Goal: Transaction & Acquisition: Purchase product/service

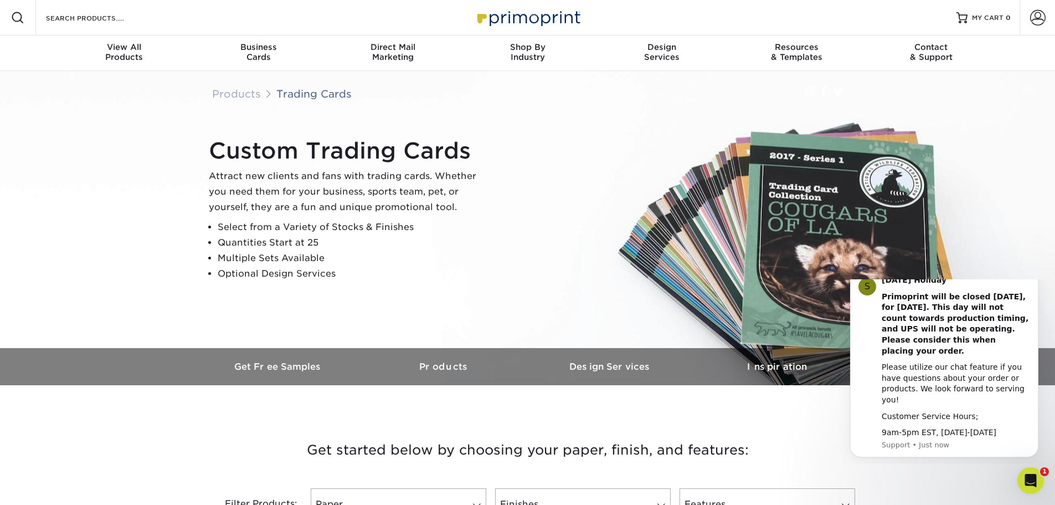
click at [1033, 274] on icon "Dismiss notification" at bounding box center [1035, 271] width 6 height 6
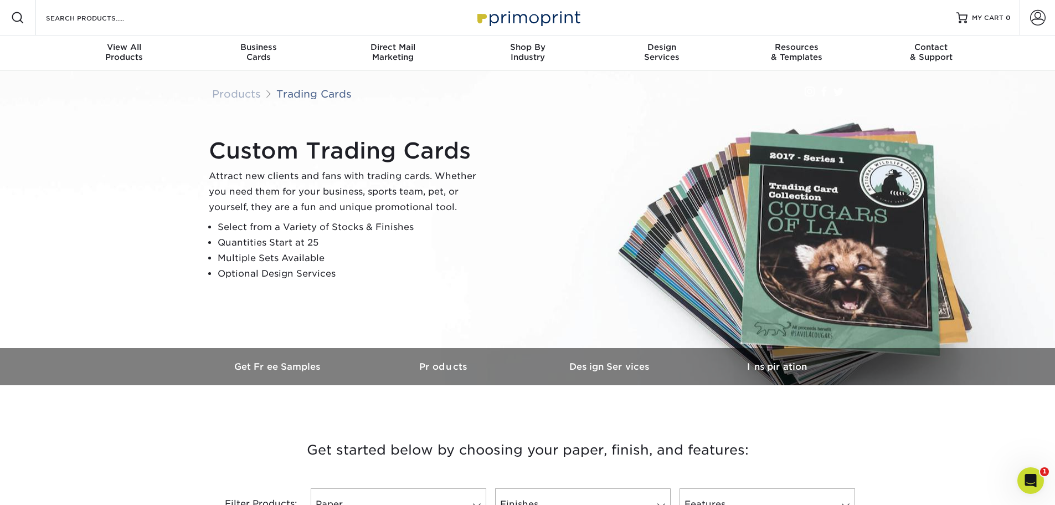
click at [94, 240] on img at bounding box center [528, 227] width 1058 height 705
click at [94, 239] on img at bounding box center [528, 227] width 1058 height 705
click at [94, 238] on img at bounding box center [528, 227] width 1058 height 705
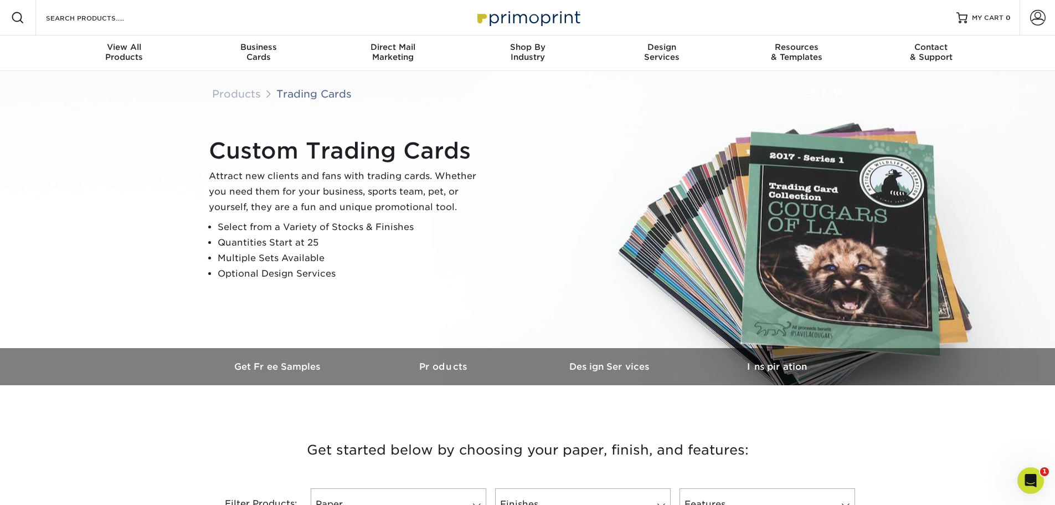
click at [94, 238] on img at bounding box center [528, 227] width 1058 height 705
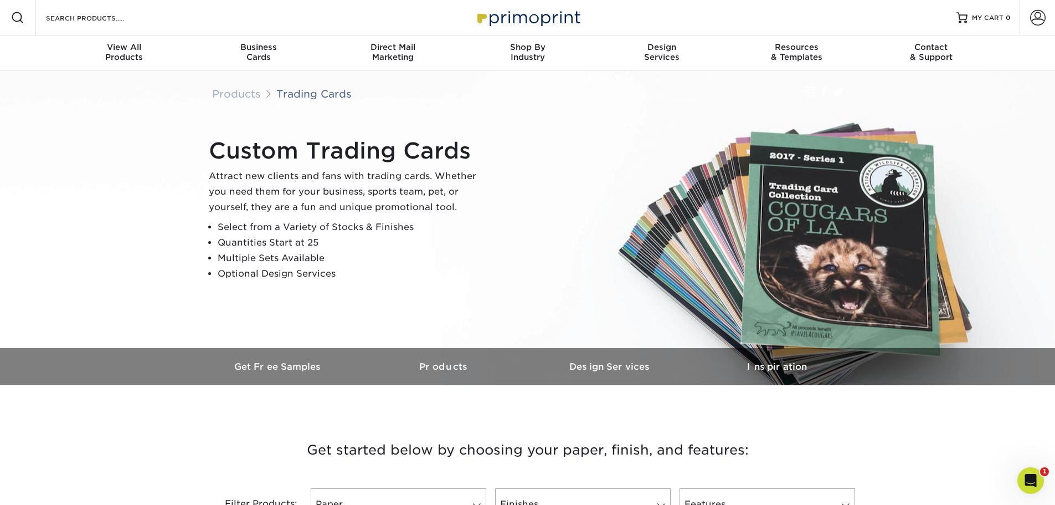
click at [94, 238] on img at bounding box center [528, 227] width 1058 height 705
click at [96, 237] on img at bounding box center [528, 227] width 1058 height 705
click at [471, 188] on p "Attract new clients and fans with trading cards. Whether you need them for your…" at bounding box center [347, 191] width 277 height 47
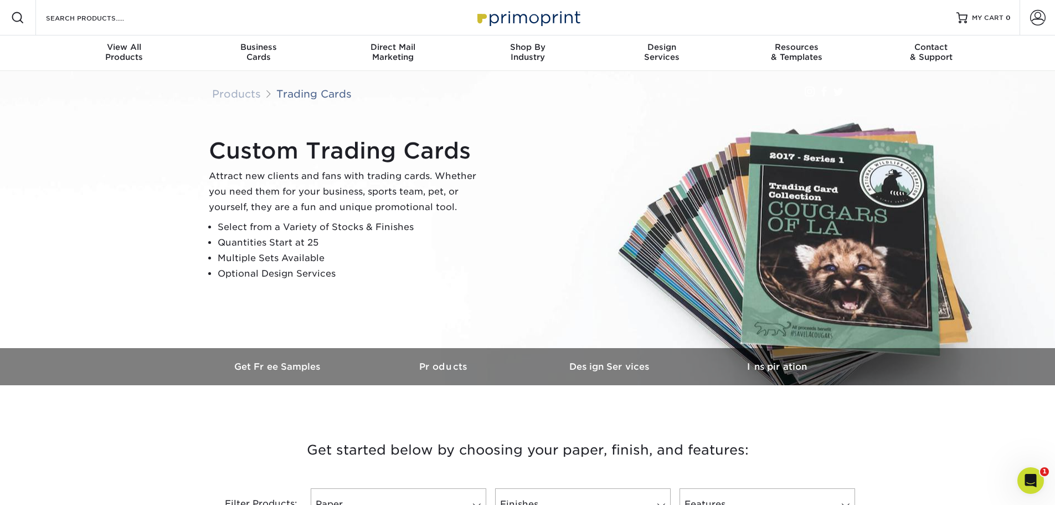
click at [466, 190] on p "Attract new clients and fans with trading cards. Whether you need them for your…" at bounding box center [347, 191] width 277 height 47
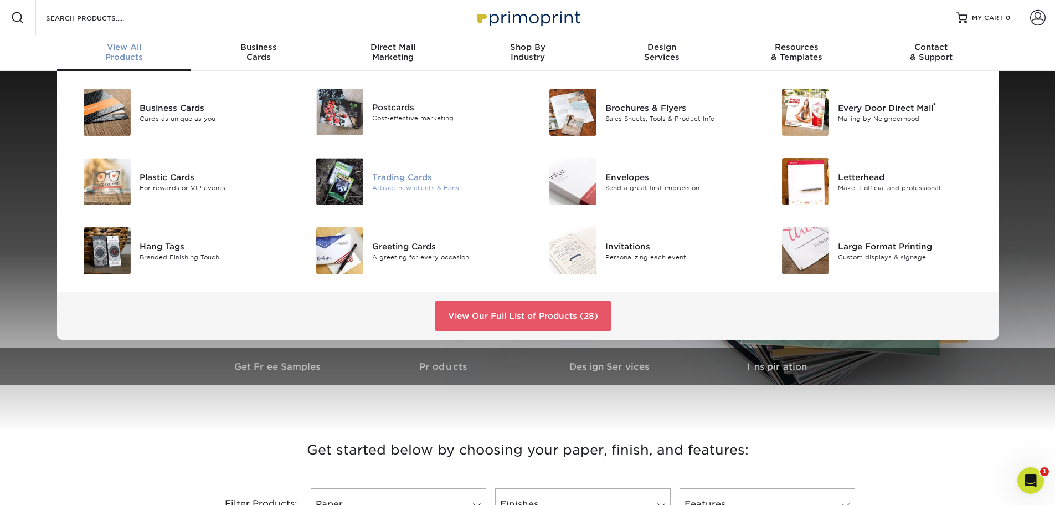
click at [328, 176] on img at bounding box center [339, 181] width 47 height 47
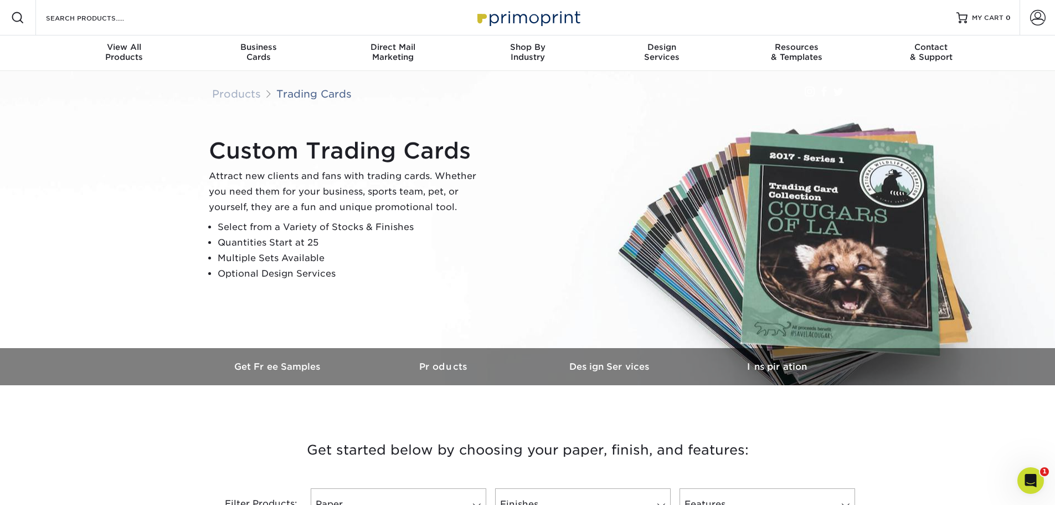
click at [91, 151] on img at bounding box center [528, 227] width 1058 height 705
click at [90, 149] on img at bounding box center [528, 227] width 1058 height 705
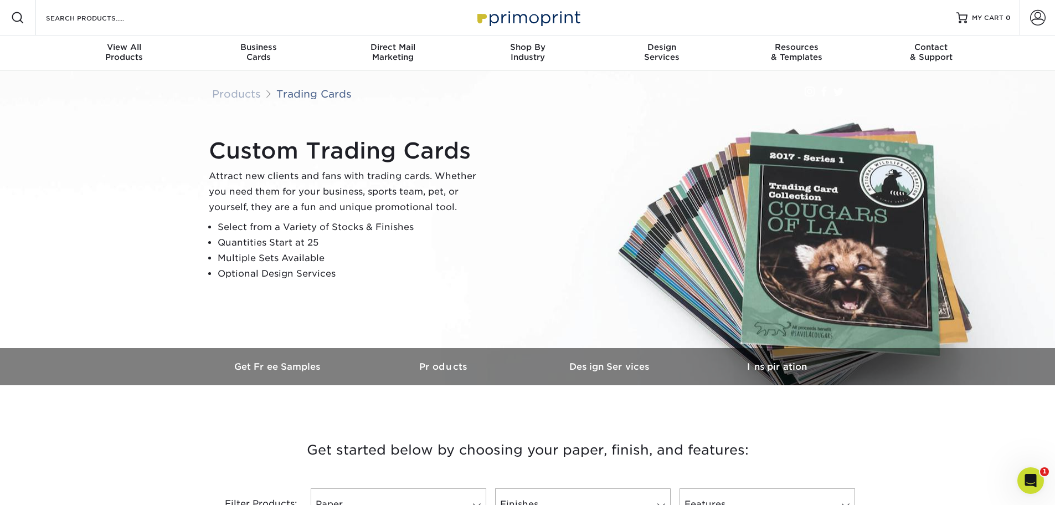
click at [90, 149] on img at bounding box center [528, 227] width 1058 height 705
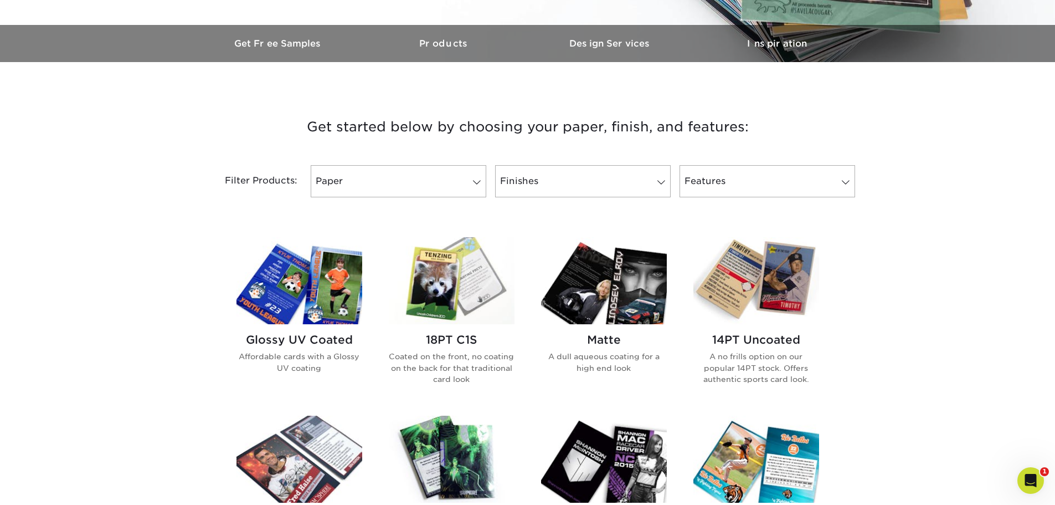
scroll to position [332, 0]
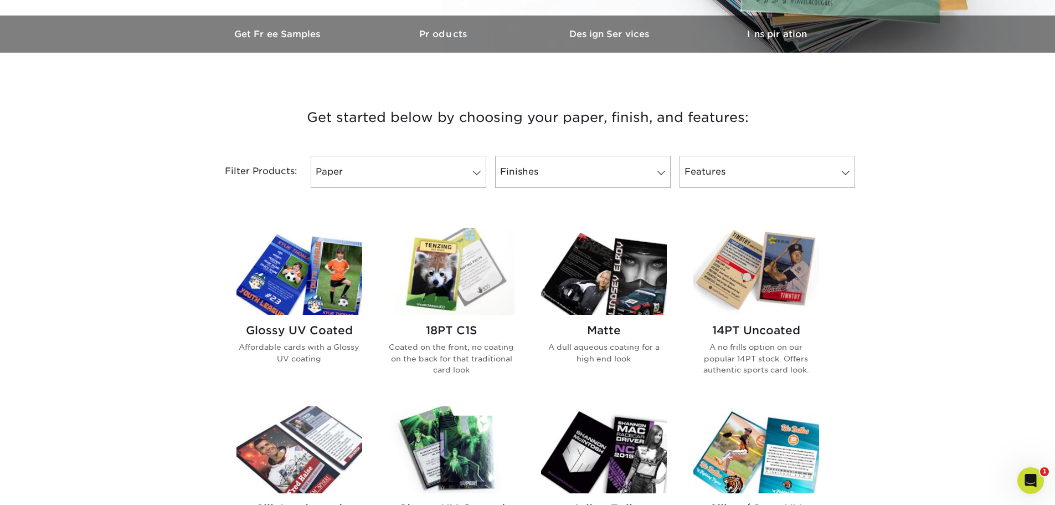
click at [89, 127] on div "Get started below by choosing your paper, finish, and features: Filtered Matche…" at bounding box center [527, 511] width 1055 height 865
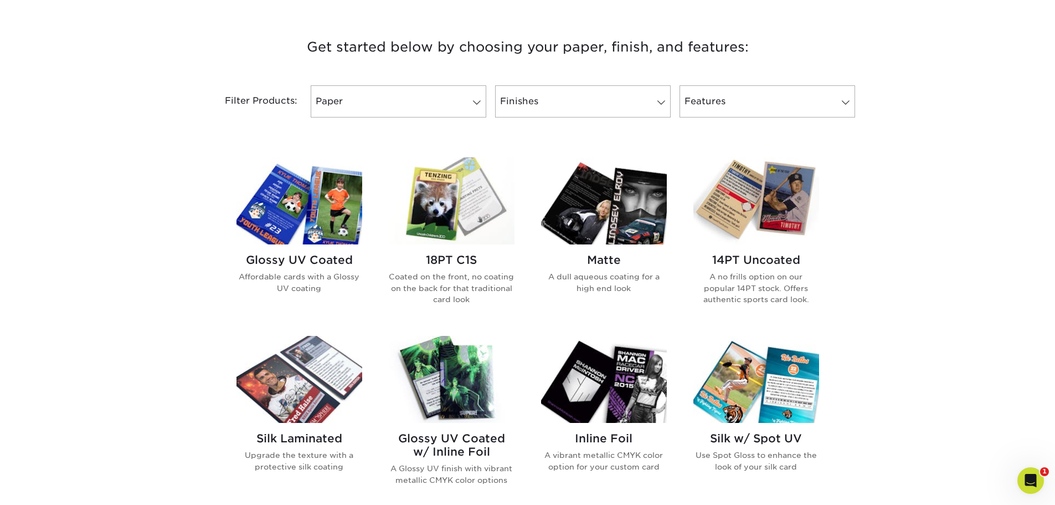
scroll to position [443, 0]
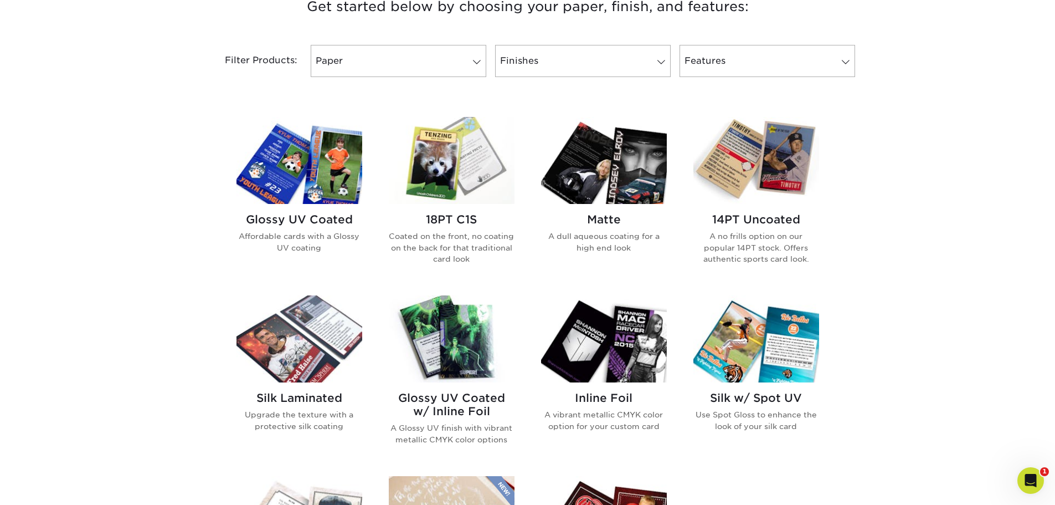
click at [90, 127] on div "Get started below by choosing your paper, finish, and features: Filtered Matche…" at bounding box center [527, 381] width 1055 height 826
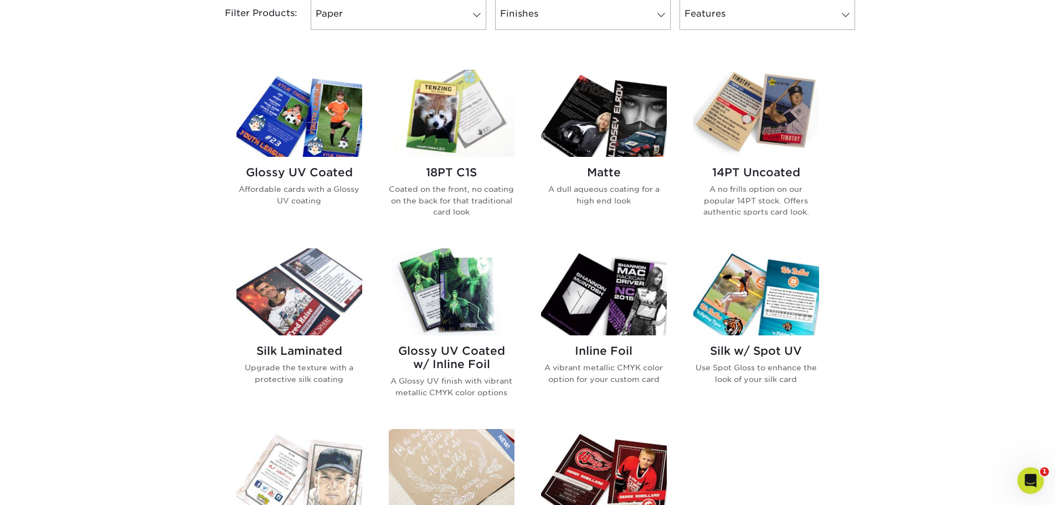
scroll to position [498, 0]
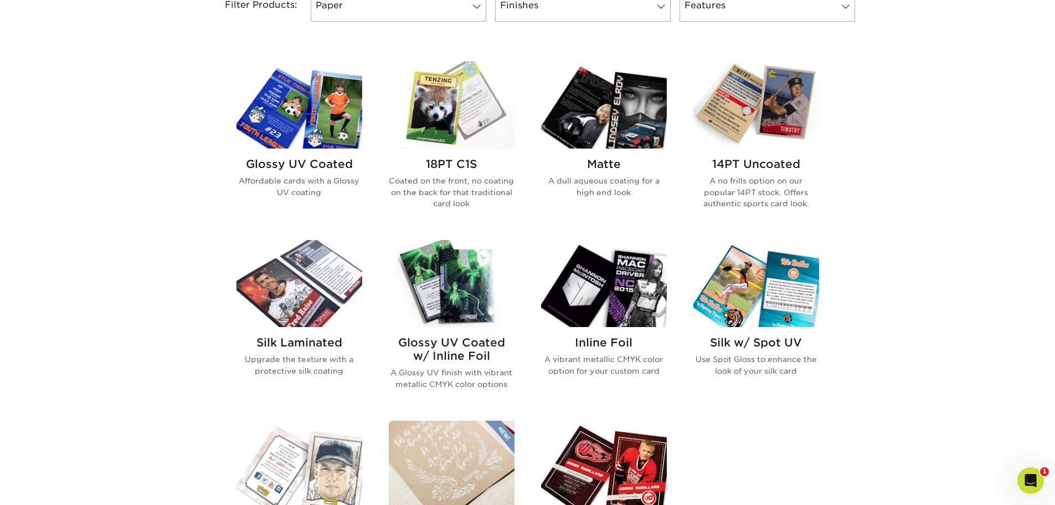
click at [90, 127] on div "Get started below by choosing your paper, finish, and features: Filtered Matche…" at bounding box center [527, 326] width 1055 height 826
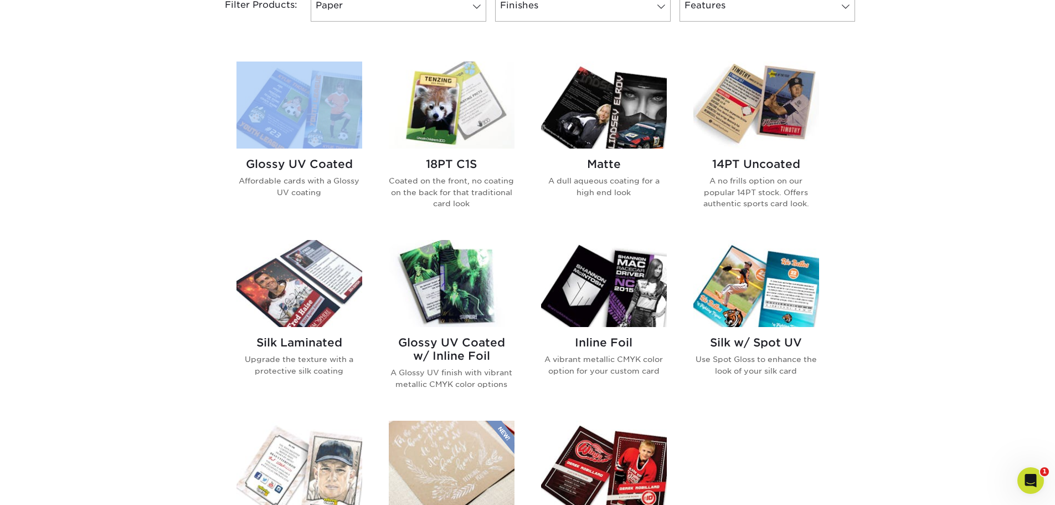
click at [90, 127] on div "Get started below by choosing your paper, finish, and features: Filtered Matche…" at bounding box center [527, 326] width 1055 height 826
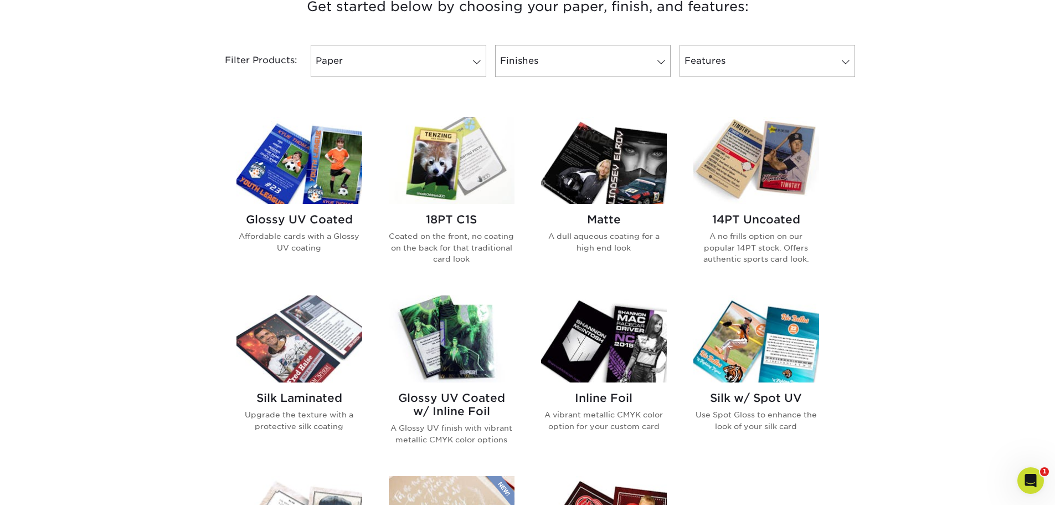
scroll to position [388, 0]
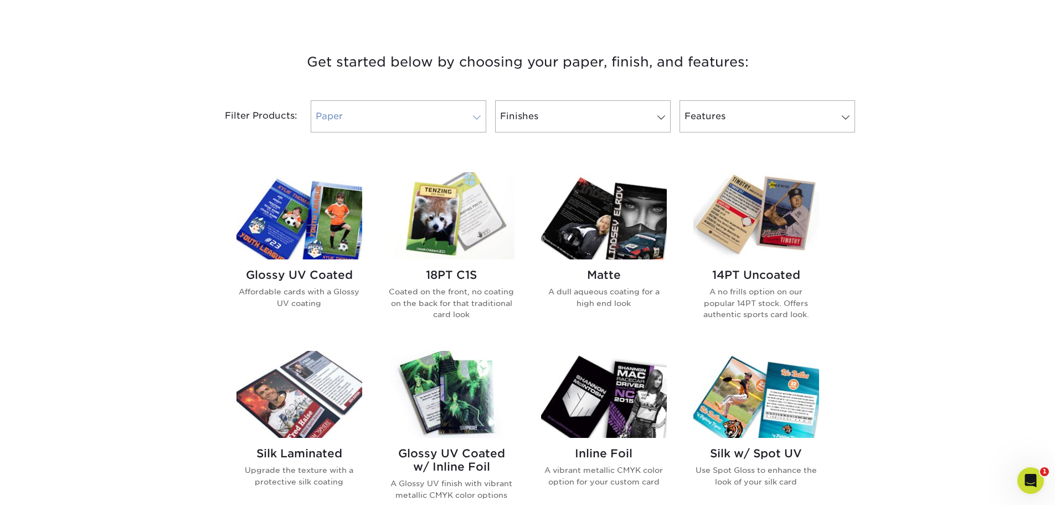
click at [341, 116] on link "Paper" at bounding box center [399, 116] width 176 height 32
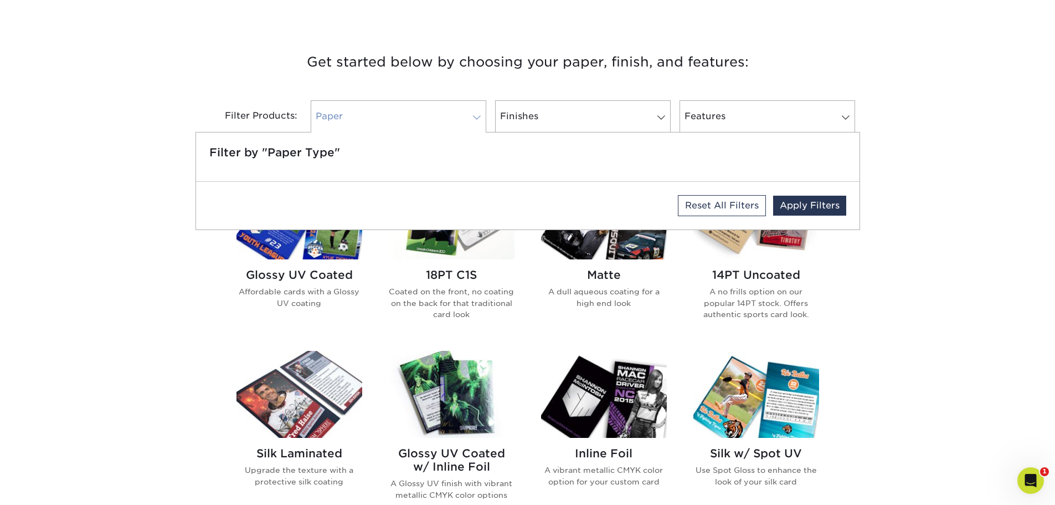
click at [363, 112] on link "Paper" at bounding box center [399, 116] width 176 height 32
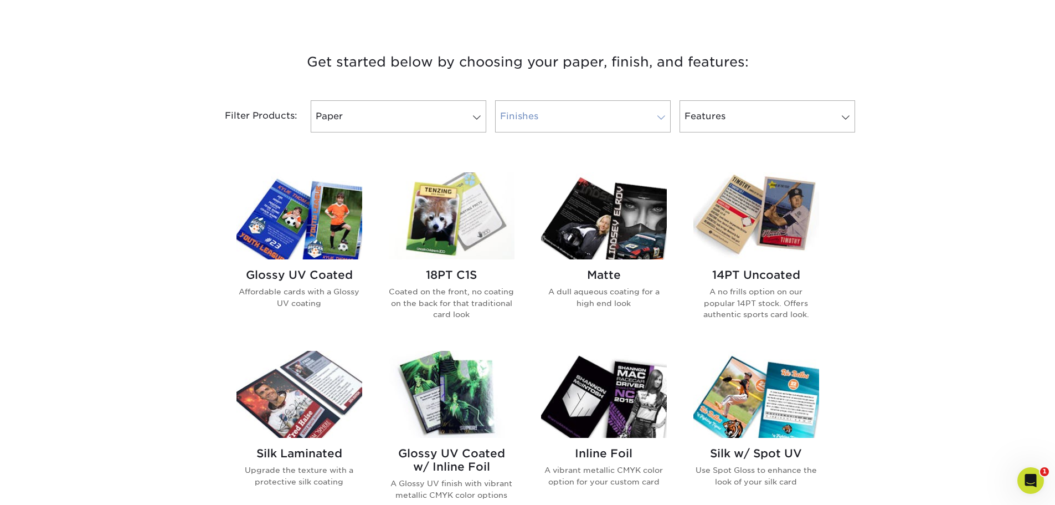
click at [649, 119] on link "Finishes" at bounding box center [583, 116] width 176 height 32
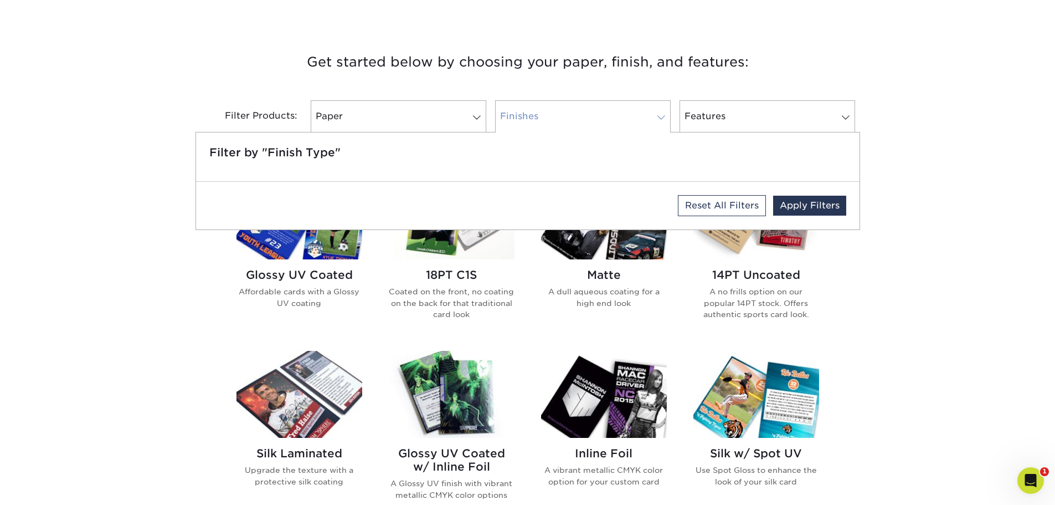
click at [649, 119] on link "Finishes" at bounding box center [583, 116] width 176 height 32
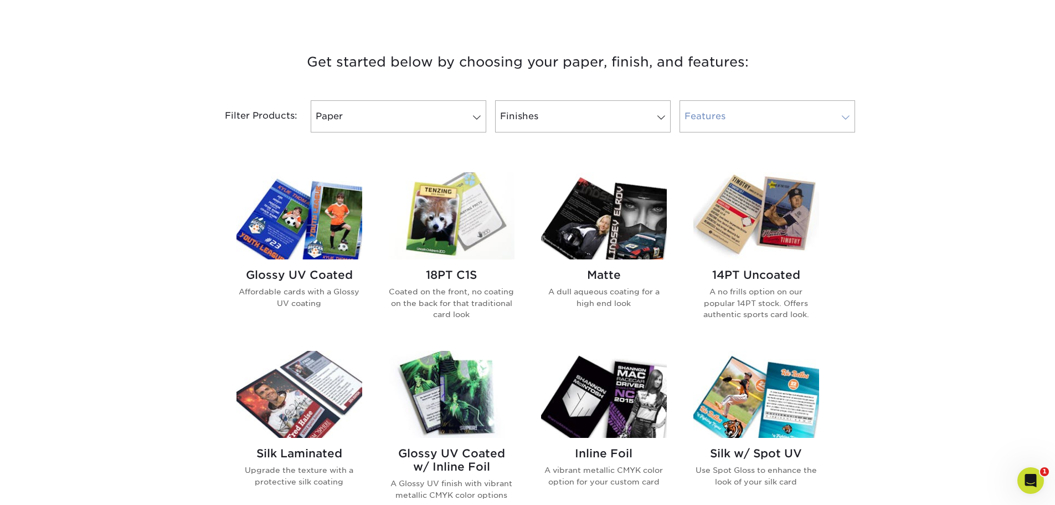
click at [752, 111] on link "Features" at bounding box center [768, 116] width 176 height 32
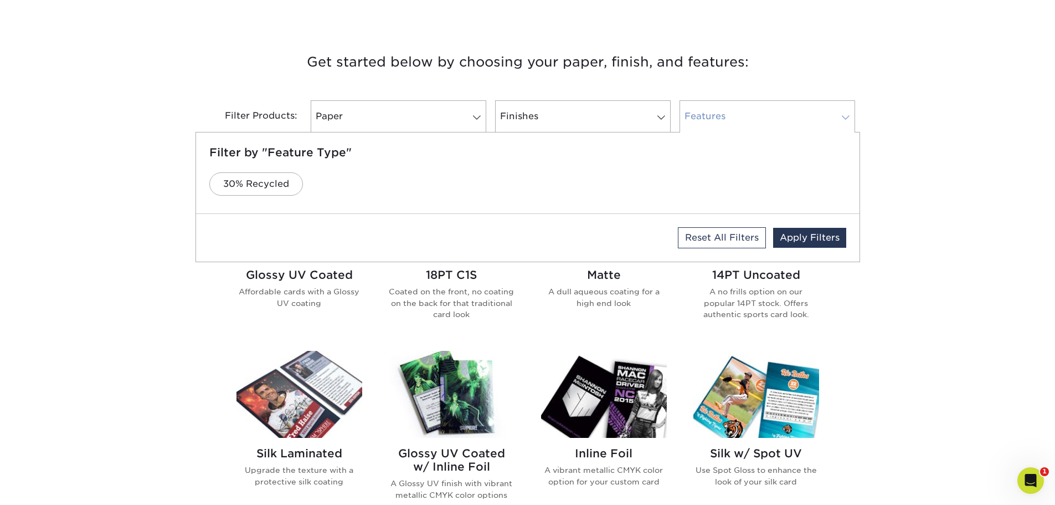
click at [751, 112] on link "Features" at bounding box center [768, 116] width 176 height 32
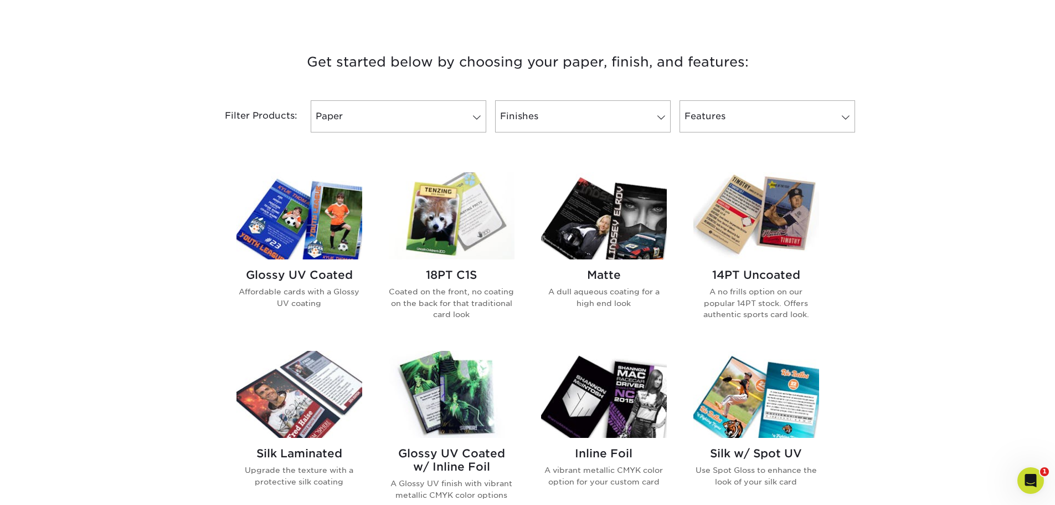
click at [137, 109] on div "Get started below by choosing your paper, finish, and features: Filtered Matche…" at bounding box center [527, 437] width 1055 height 826
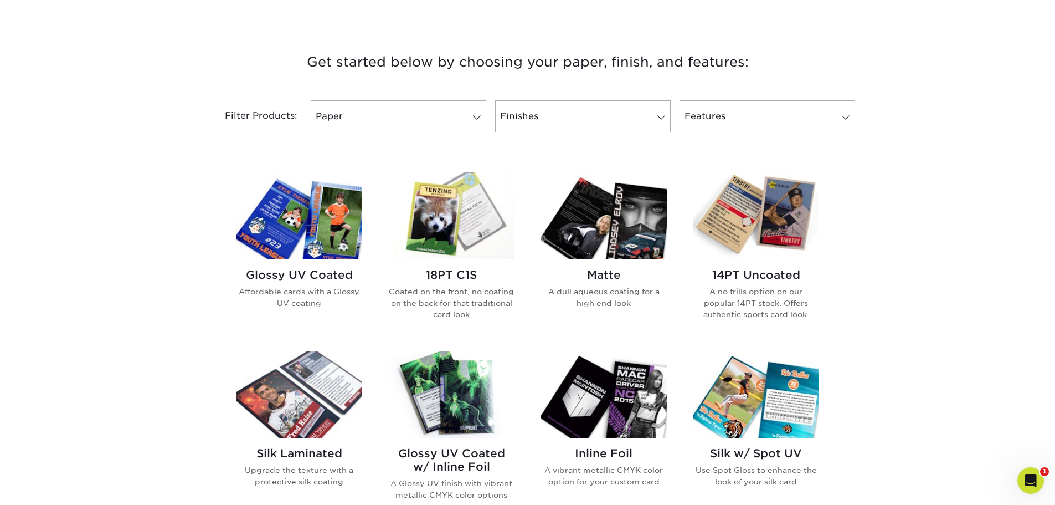
click at [137, 108] on div "Get started below by choosing your paper, finish, and features: Filtered Matche…" at bounding box center [527, 437] width 1055 height 826
click at [137, 106] on div "Get started below by choosing your paper, finish, and features: Filtered Matche…" at bounding box center [527, 437] width 1055 height 826
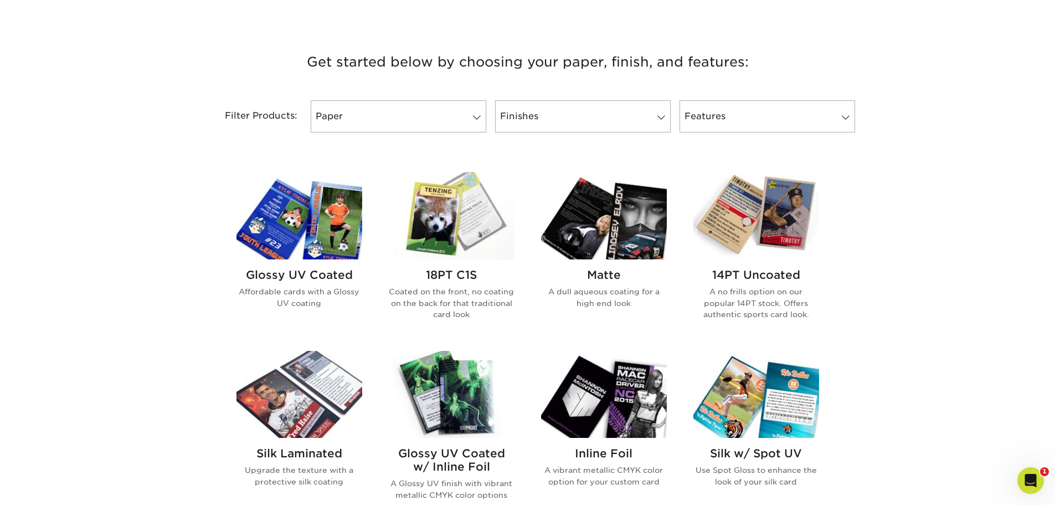
click at [137, 106] on div "Get started below by choosing your paper, finish, and features: Filtered Matche…" at bounding box center [527, 437] width 1055 height 826
click at [138, 104] on div "Get started below by choosing your paper, finish, and features: Filtered Matche…" at bounding box center [527, 437] width 1055 height 826
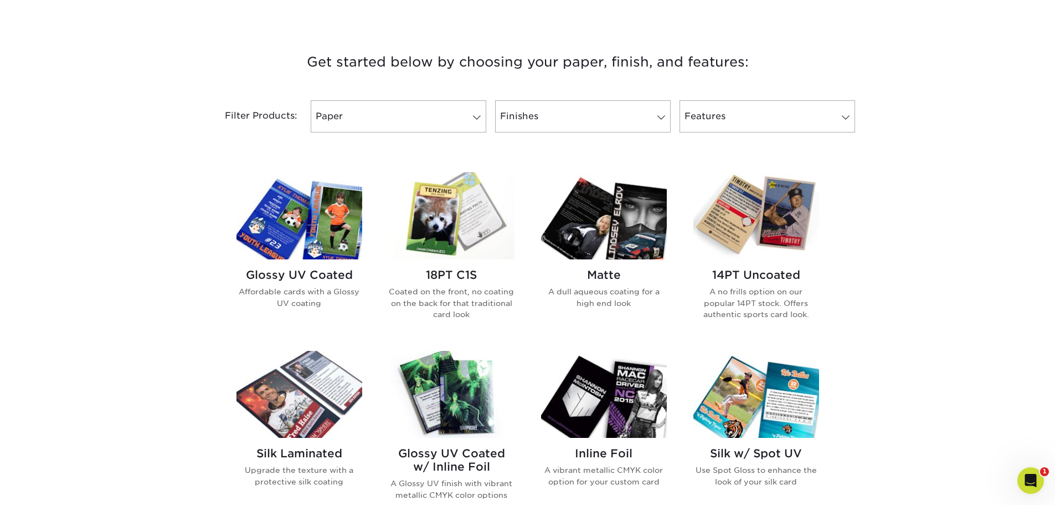
click at [138, 104] on div "Get started below by choosing your paper, finish, and features: Filtered Matche…" at bounding box center [527, 437] width 1055 height 826
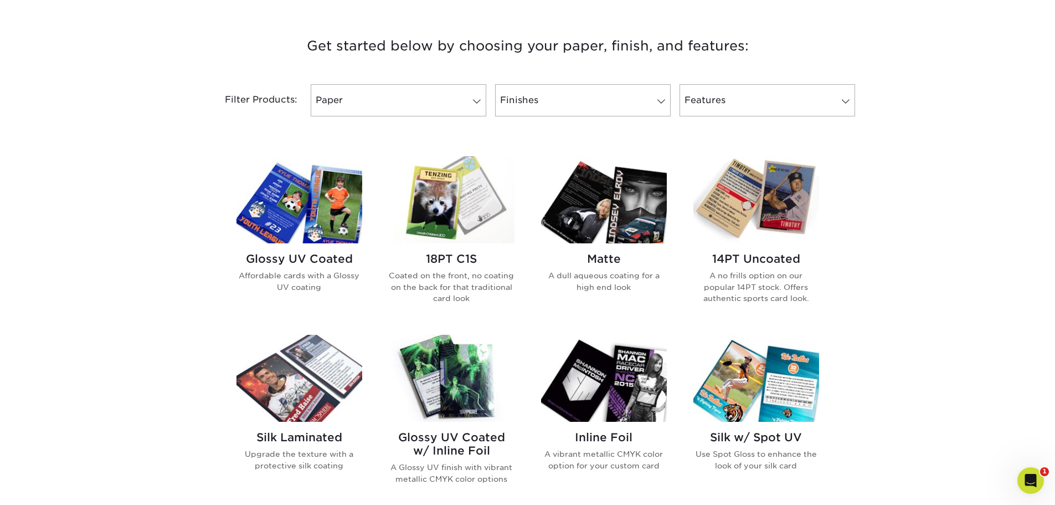
scroll to position [443, 0]
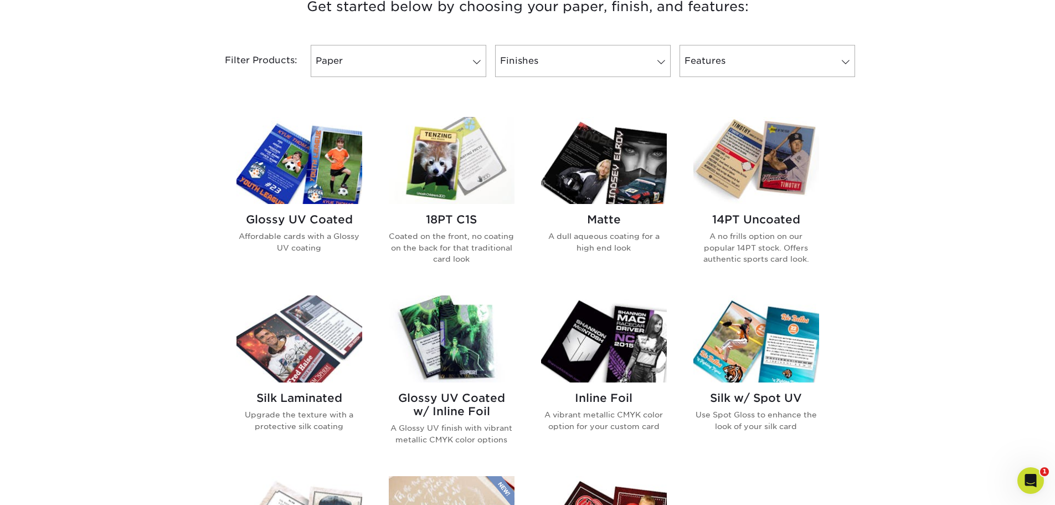
click at [138, 102] on div "Get started below by choosing your paper, finish, and features: Filtered Matche…" at bounding box center [527, 381] width 1055 height 826
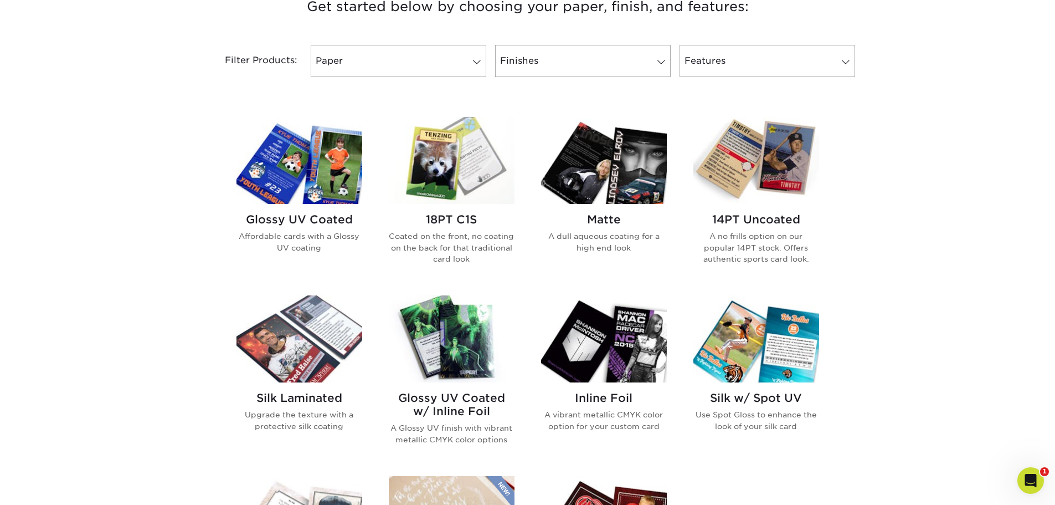
click at [137, 102] on div "Get started below by choosing your paper, finish, and features: Filtered Matche…" at bounding box center [527, 381] width 1055 height 826
click at [34, 120] on div "Get started below by choosing your paper, finish, and features: Filtered Matche…" at bounding box center [527, 381] width 1055 height 826
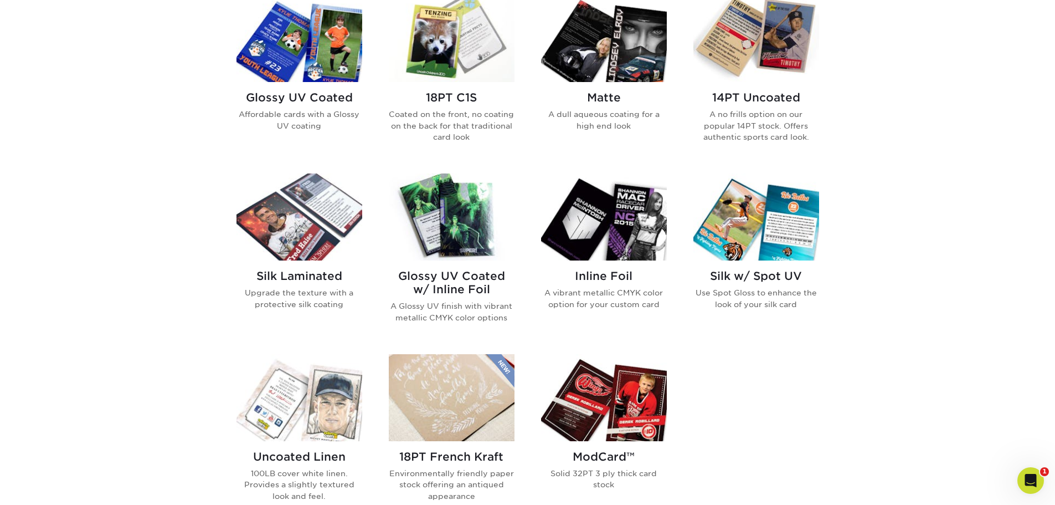
scroll to position [554, 0]
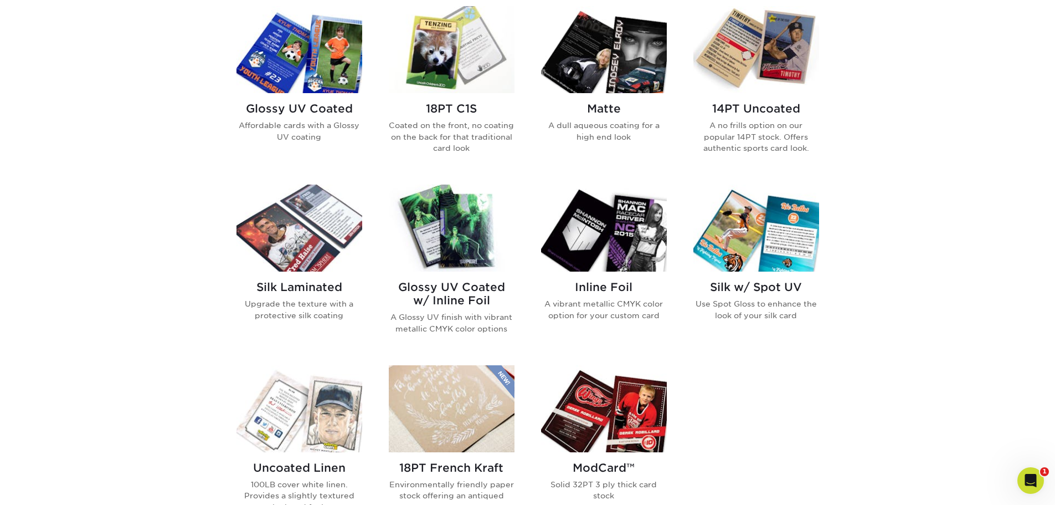
click at [30, 111] on div "Get started below by choosing your paper, finish, and features: Filtered Matche…" at bounding box center [527, 271] width 1055 height 826
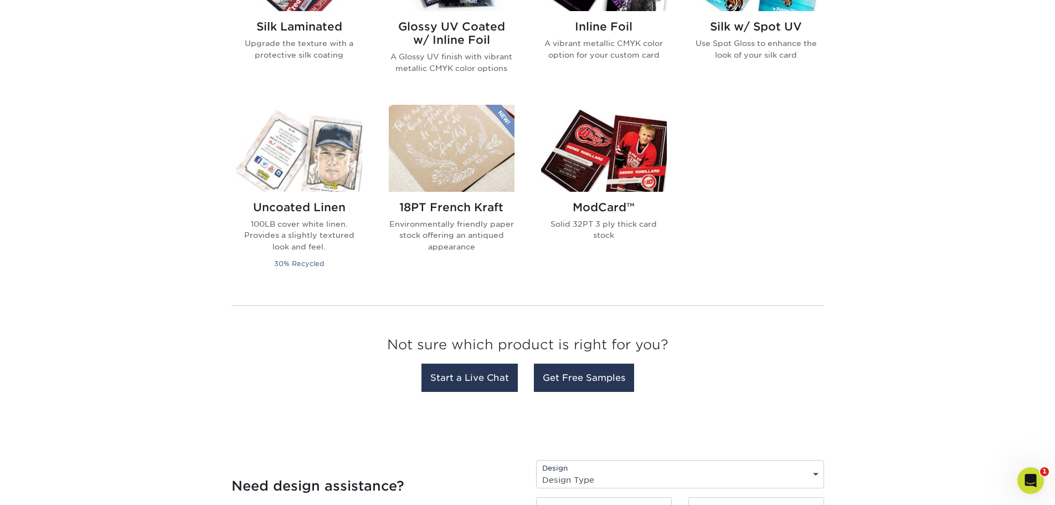
scroll to position [775, 0]
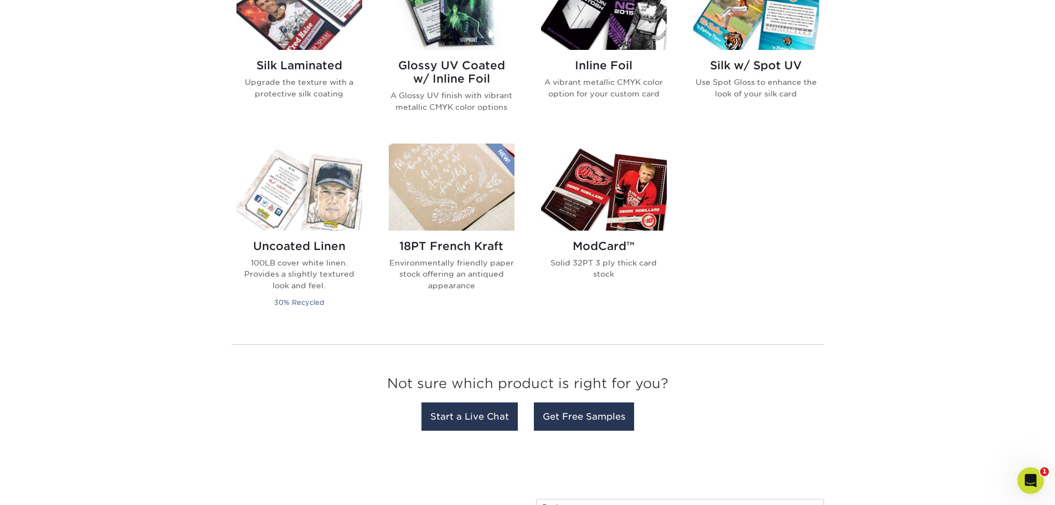
click at [33, 109] on div "Get started below by choosing your paper, finish, and features: Filtered Matche…" at bounding box center [527, 49] width 1055 height 826
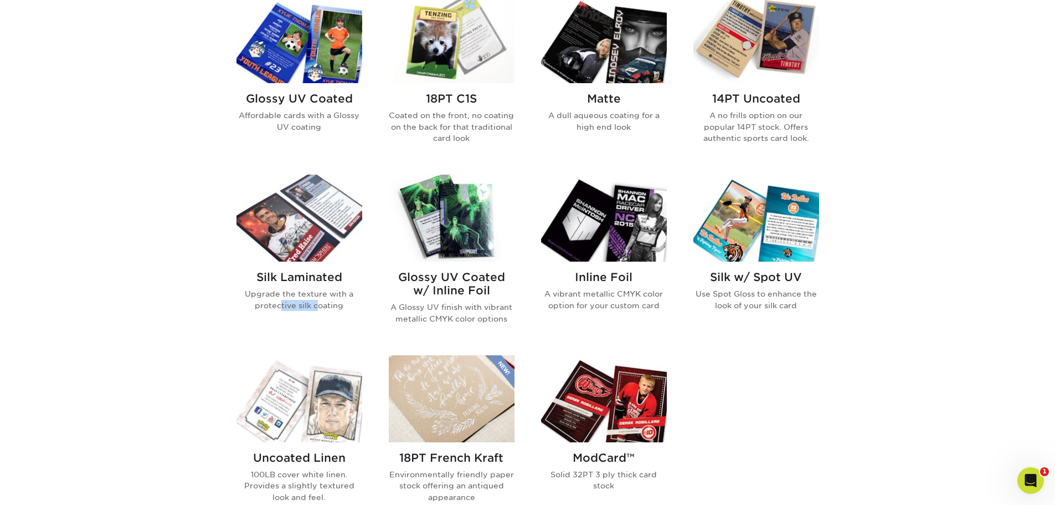
scroll to position [554, 0]
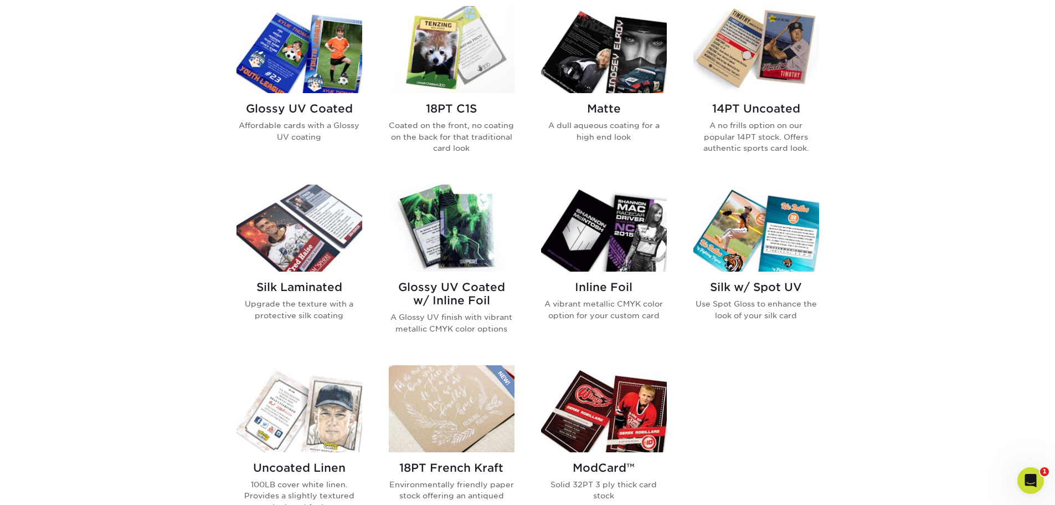
click at [33, 109] on div "Get started below by choosing your paper, finish, and features: Filtered Matche…" at bounding box center [527, 271] width 1055 height 826
click at [445, 51] on img at bounding box center [452, 49] width 126 height 87
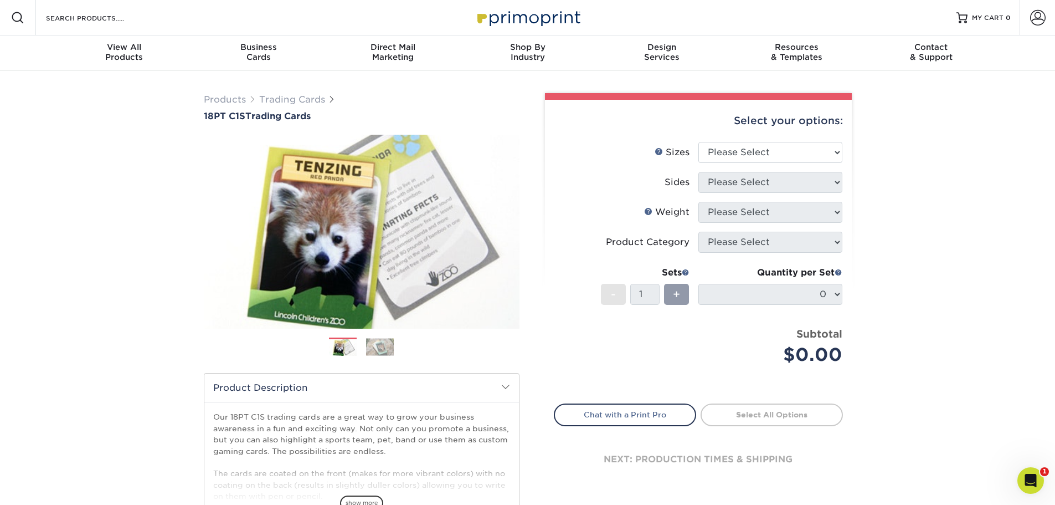
click at [55, 230] on div "Products Trading Cards 18PT C1S Trading Cards Previous Next show more" at bounding box center [527, 361] width 1055 height 580
click at [809, 146] on select "Please Select 2.5" x 3.5"" at bounding box center [770, 152] width 144 height 21
select select "2.50x3.50"
click at [698, 142] on select "Please Select 2.5" x 3.5"" at bounding box center [770, 152] width 144 height 21
click at [800, 183] on select "Please Select Print Both Sides Print Front Only" at bounding box center [770, 182] width 144 height 21
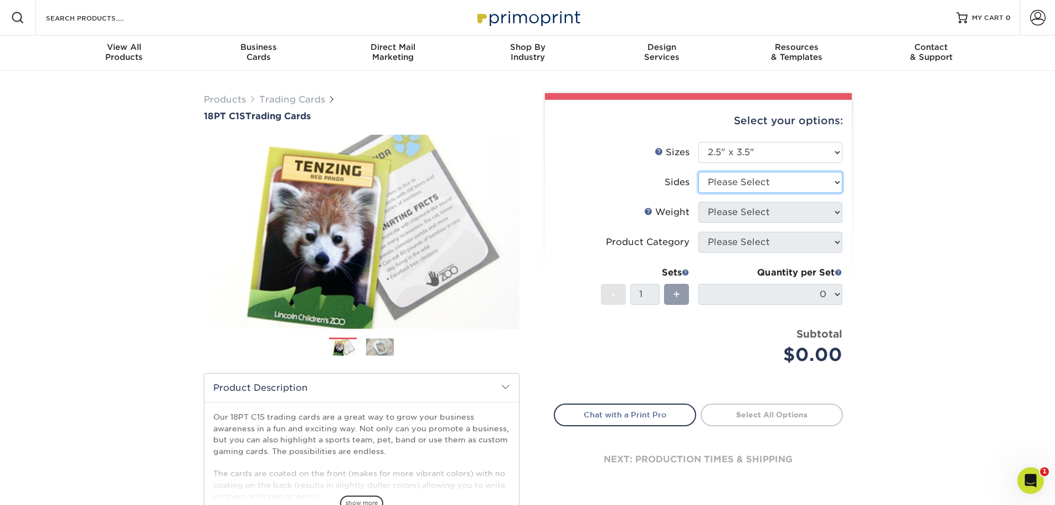
select select "13abbda7-1d64-4f25-8bb2-c179b224825d"
click at [698, 172] on select "Please Select Print Both Sides Print Front Only" at bounding box center [770, 182] width 144 height 21
click at [806, 208] on select "Please Select 18PT C1S" at bounding box center [770, 212] width 144 height 21
select select "18PTC1S"
click at [698, 202] on select "Please Select 18PT C1S" at bounding box center [770, 212] width 144 height 21
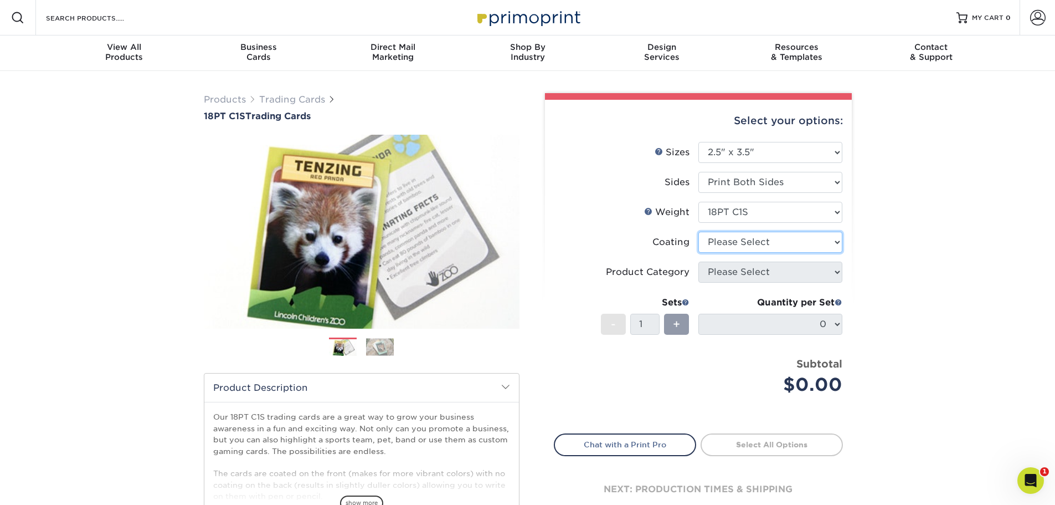
click at [800, 246] on select at bounding box center [770, 241] width 144 height 21
click at [698, 231] on select at bounding box center [770, 241] width 144 height 21
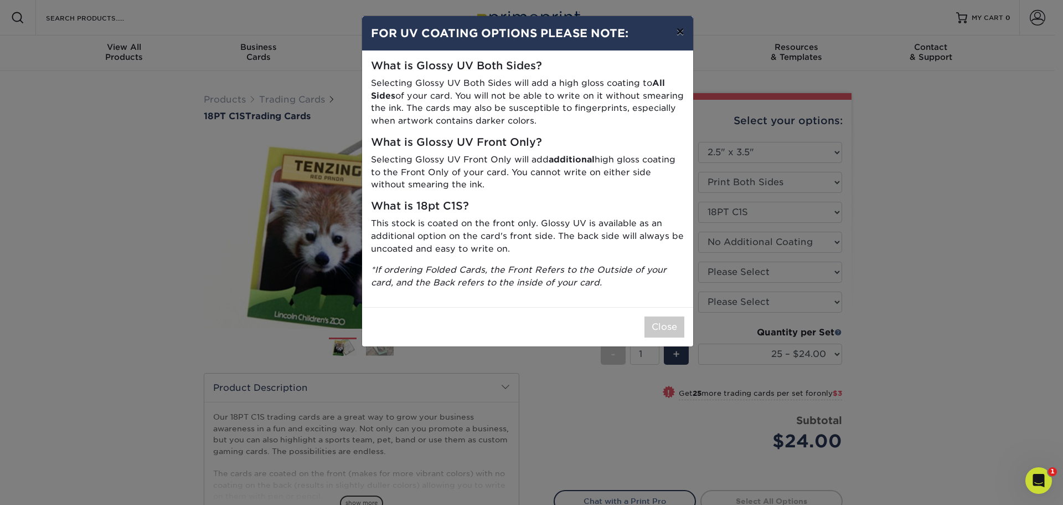
click at [677, 30] on button "×" at bounding box center [679, 31] width 25 height 31
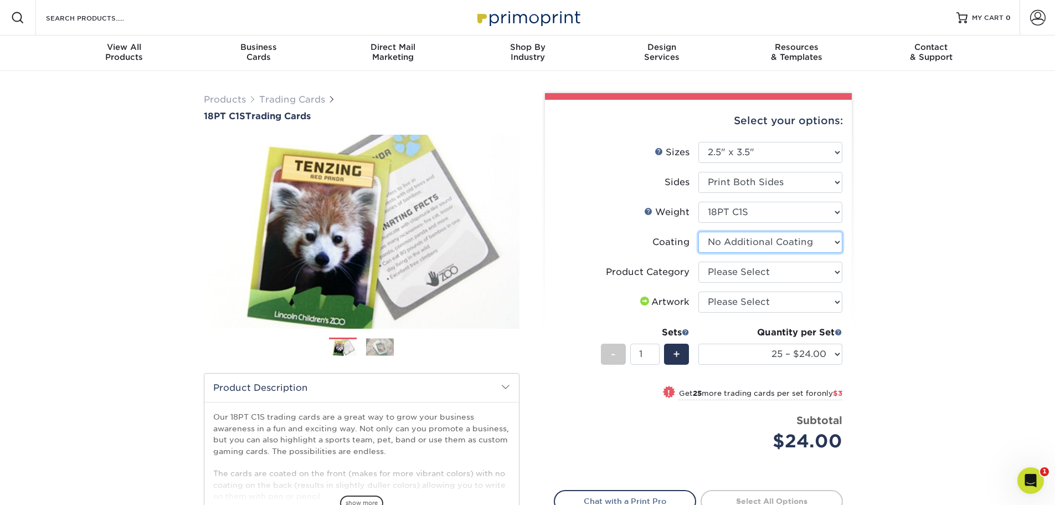
click at [806, 241] on select at bounding box center [770, 241] width 144 height 21
select select "1e8116af-acfc-44b1-83dc-8181aa338834"
click at [698, 231] on select at bounding box center [770, 241] width 144 height 21
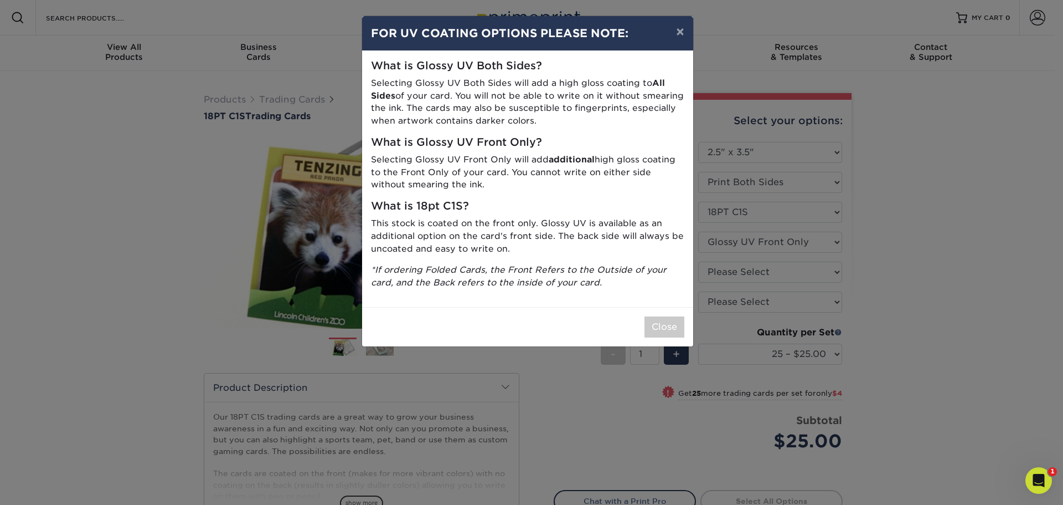
click at [637, 208] on h5 "What is 18pt C1S?" at bounding box center [527, 206] width 313 height 13
click at [636, 208] on h5 "What is 18pt C1S?" at bounding box center [527, 206] width 313 height 13
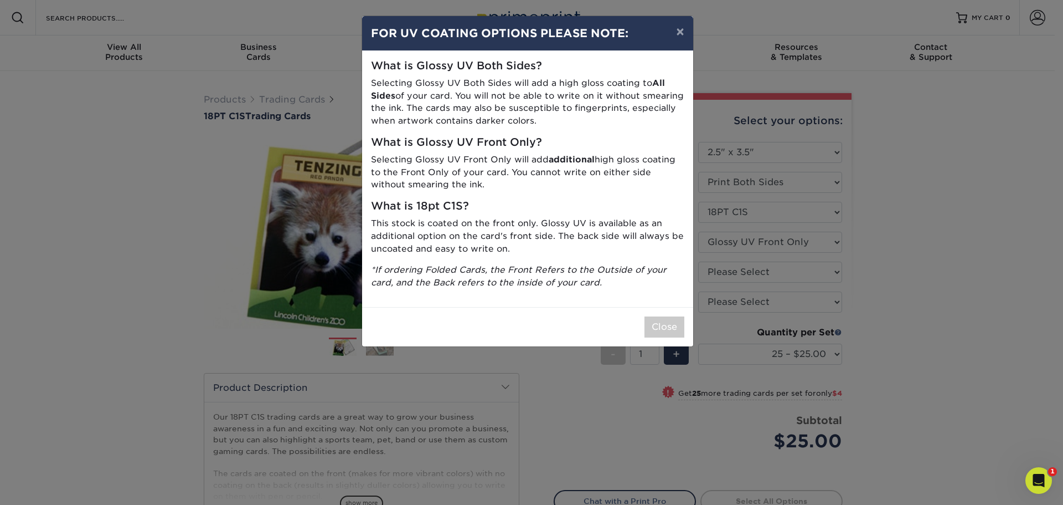
click at [636, 208] on h5 "What is 18pt C1S?" at bounding box center [527, 206] width 313 height 13
click at [612, 183] on p "Selecting Glossy UV Front Only will add additional high gloss coating to the Fr…" at bounding box center [527, 172] width 313 height 38
click at [611, 183] on p "Selecting Glossy UV Front Only will add additional high gloss coating to the Fr…" at bounding box center [527, 172] width 313 height 38
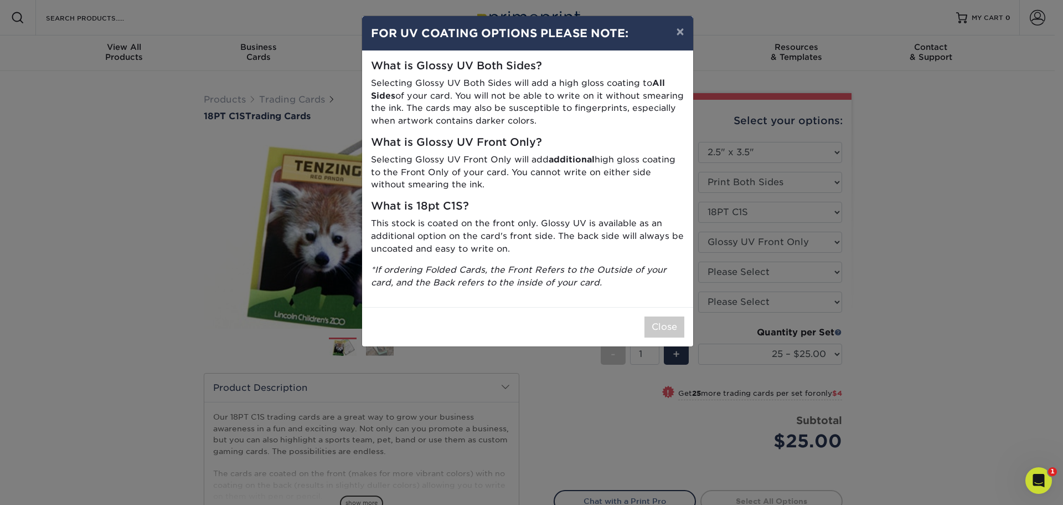
click at [611, 183] on p "Selecting Glossy UV Front Only will add additional high gloss coating to the Fr…" at bounding box center [527, 172] width 313 height 38
click at [659, 323] on button "Close" at bounding box center [665, 326] width 40 height 21
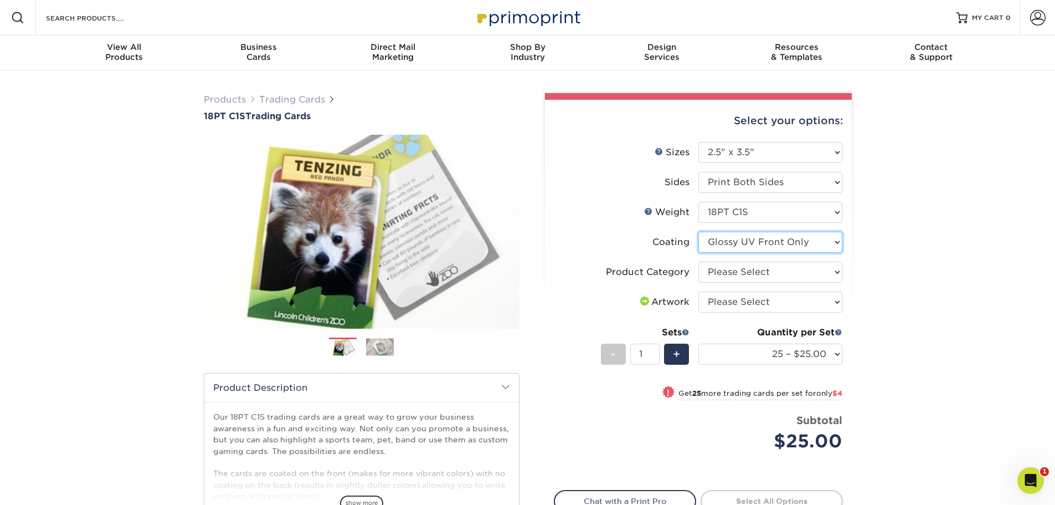
click at [735, 244] on select at bounding box center [770, 241] width 144 height 21
click at [878, 261] on div "Products Trading Cards 18PT C1S Trading Cards Previous Next show more" at bounding box center [527, 361] width 1055 height 580
click at [885, 263] on div "Products Trading Cards 18PT C1S Trading Cards Previous Next show more" at bounding box center [527, 361] width 1055 height 580
click at [897, 261] on div "Products Trading Cards 18PT C1S Trading Cards Previous Next show more" at bounding box center [527, 361] width 1055 height 580
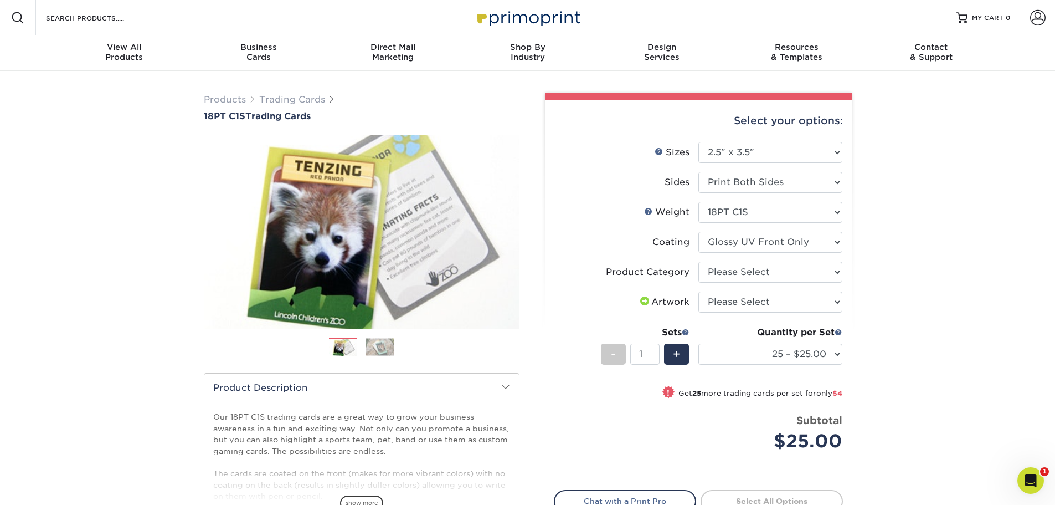
click at [897, 260] on div "Products Trading Cards 18PT C1S Trading Cards Previous Next show more" at bounding box center [527, 361] width 1055 height 580
click at [897, 258] on div "Products Trading Cards 18PT C1S Trading Cards Previous Next show more" at bounding box center [527, 361] width 1055 height 580
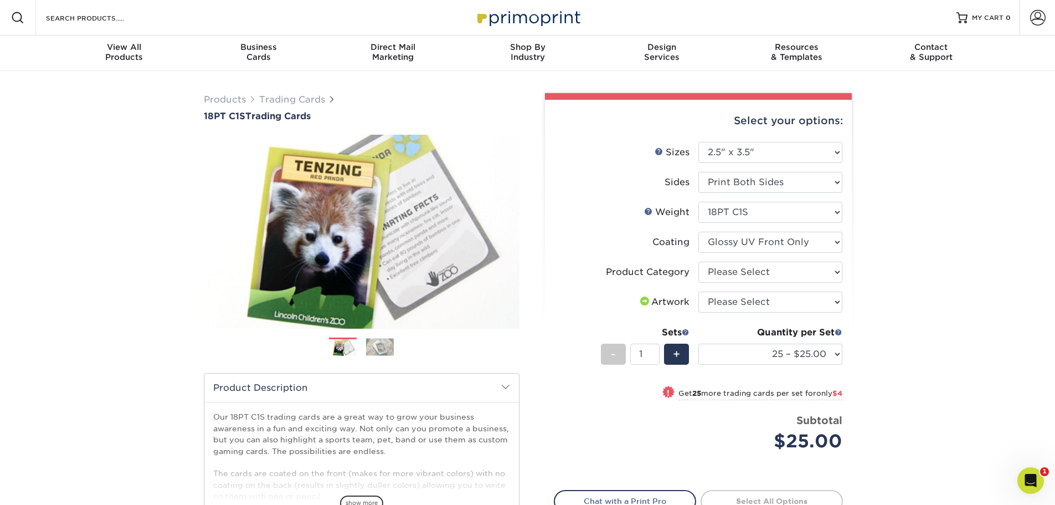
click at [897, 258] on div "Products Trading Cards 18PT C1S Trading Cards Previous Next show more" at bounding box center [527, 361] width 1055 height 580
click at [819, 277] on select "Please Select Trading Cards" at bounding box center [770, 271] width 144 height 21
select select "c2f9bce9-36c2-409d-b101-c29d9d031e18"
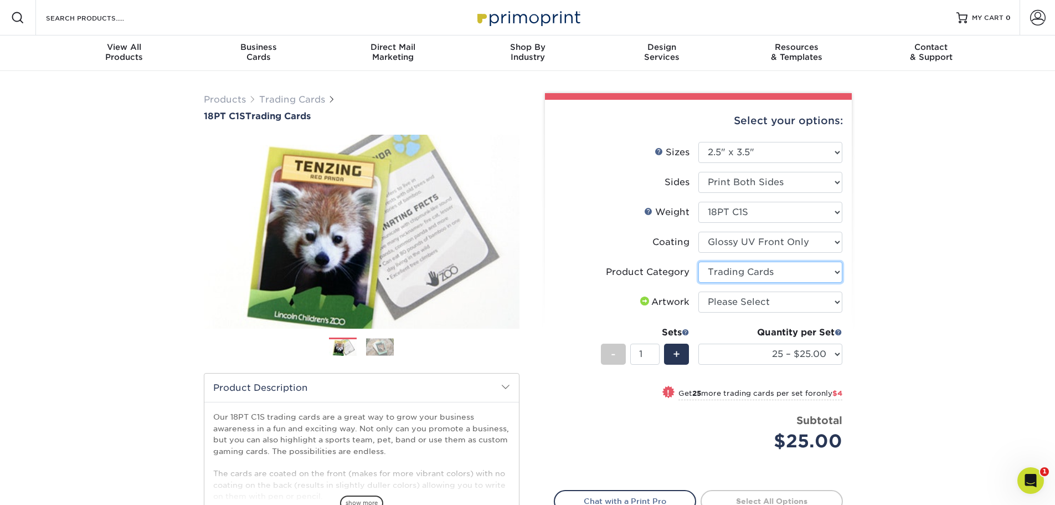
click at [698, 261] on select "Please Select Trading Cards" at bounding box center [770, 271] width 144 height 21
click at [804, 301] on select "Please Select I will upload files I need a design - $100" at bounding box center [770, 301] width 144 height 21
select select "upload"
click at [698, 291] on select "Please Select I will upload files I need a design - $100" at bounding box center [770, 301] width 144 height 21
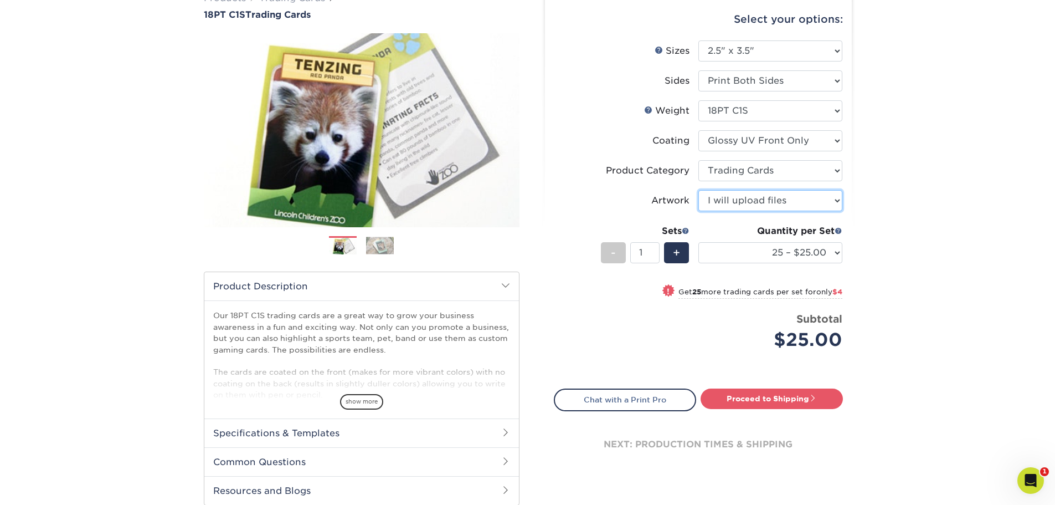
scroll to position [111, 0]
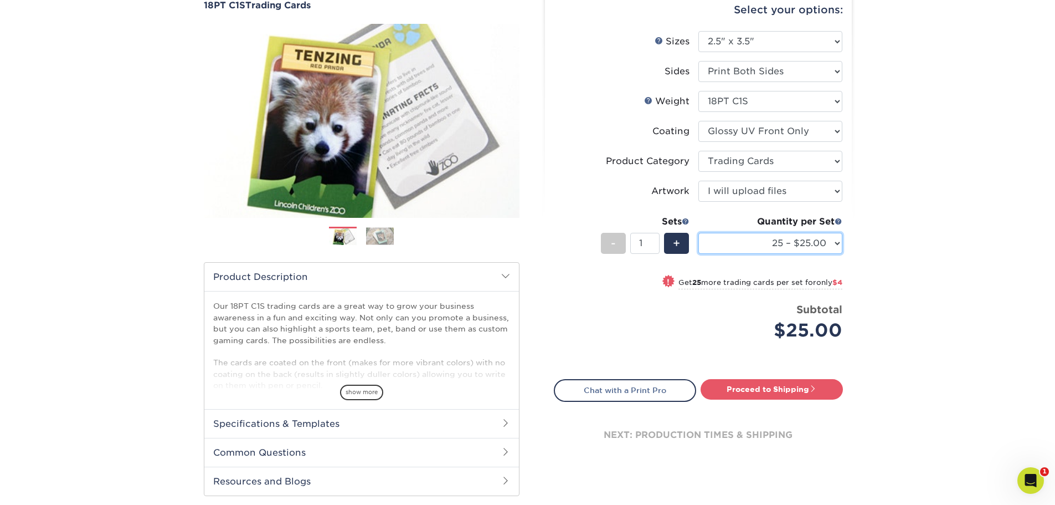
click at [814, 249] on select "25 – $25.00 50 – $29.00 75 – $37.00 100 – $41.00 250 – $48.00 500 – $58.00 1000…" at bounding box center [770, 243] width 144 height 21
select select "100 – $41.00"
click at [698, 233] on select "25 – $25.00 50 – $29.00 75 – $37.00 100 – $41.00 250 – $48.00 500 – $58.00 1000…" at bounding box center [770, 243] width 144 height 21
click at [882, 286] on div "Products Trading Cards 18PT C1S Trading Cards Previous Next show more" at bounding box center [527, 250] width 1055 height 580
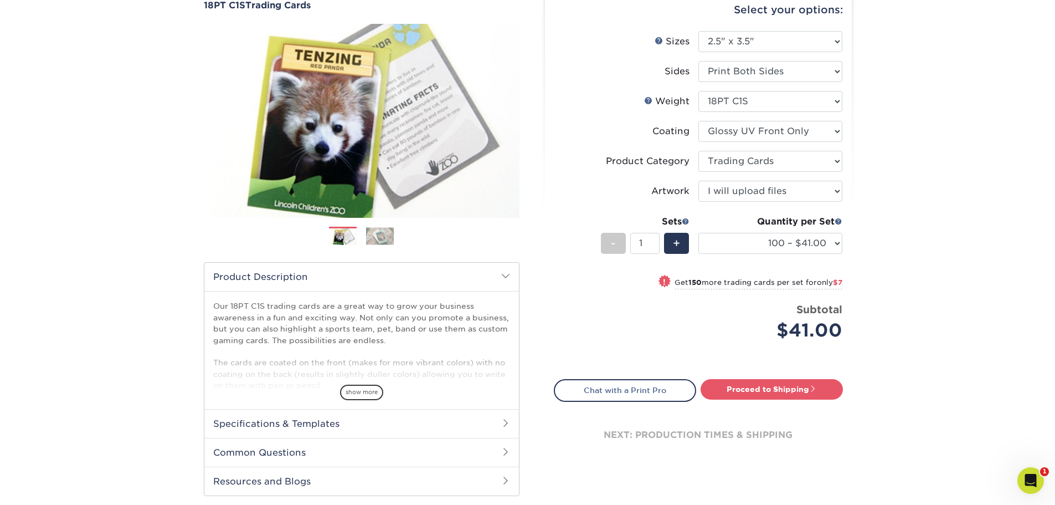
click at [882, 286] on div "Products Trading Cards 18PT C1S Trading Cards Previous Next show more" at bounding box center [527, 250] width 1055 height 580
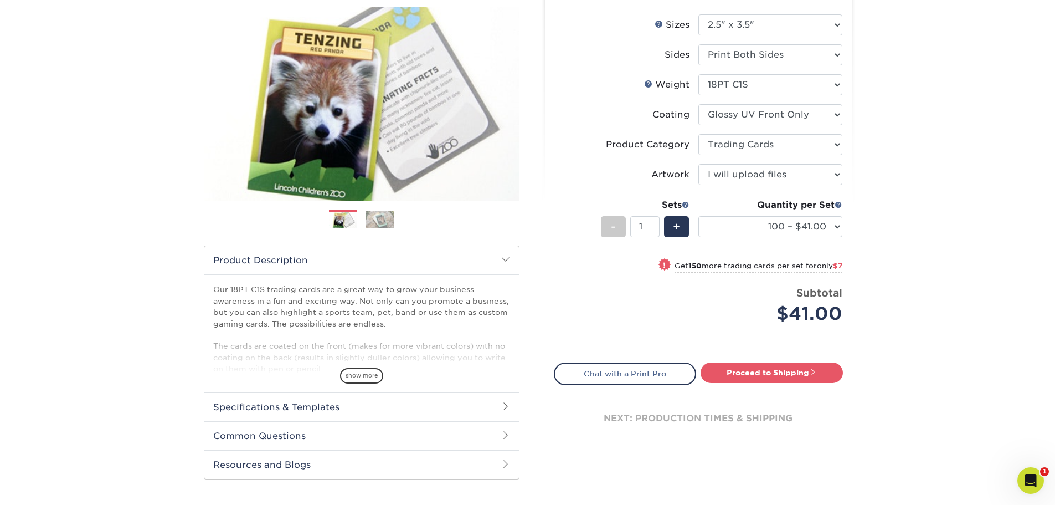
scroll to position [166, 0]
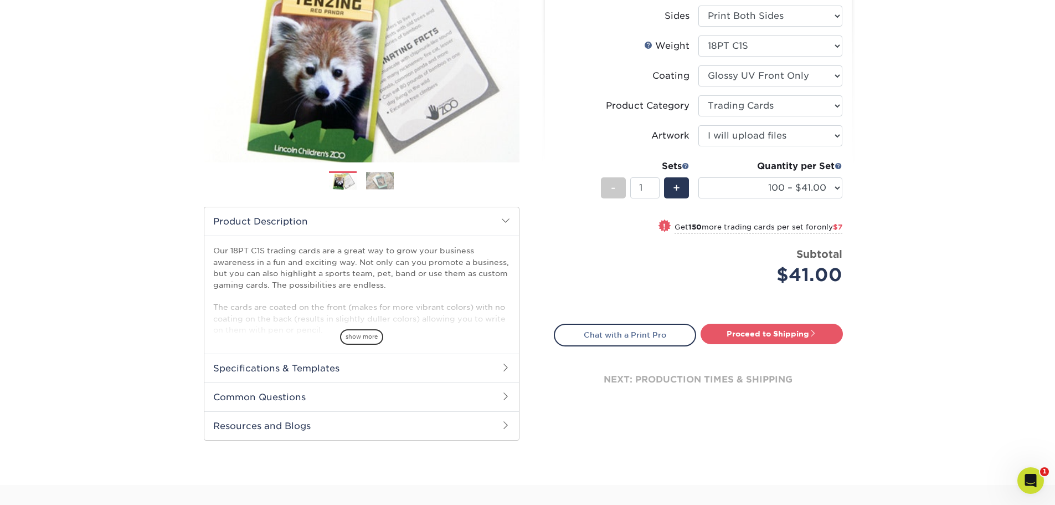
click at [547, 272] on div "Select your options: Sizes Help Sizes Please Select 2.5" x 3.5" Sides Please Se…" at bounding box center [698, 178] width 307 height 488
click at [455, 360] on h2 "Specifications & Templates" at bounding box center [361, 367] width 315 height 29
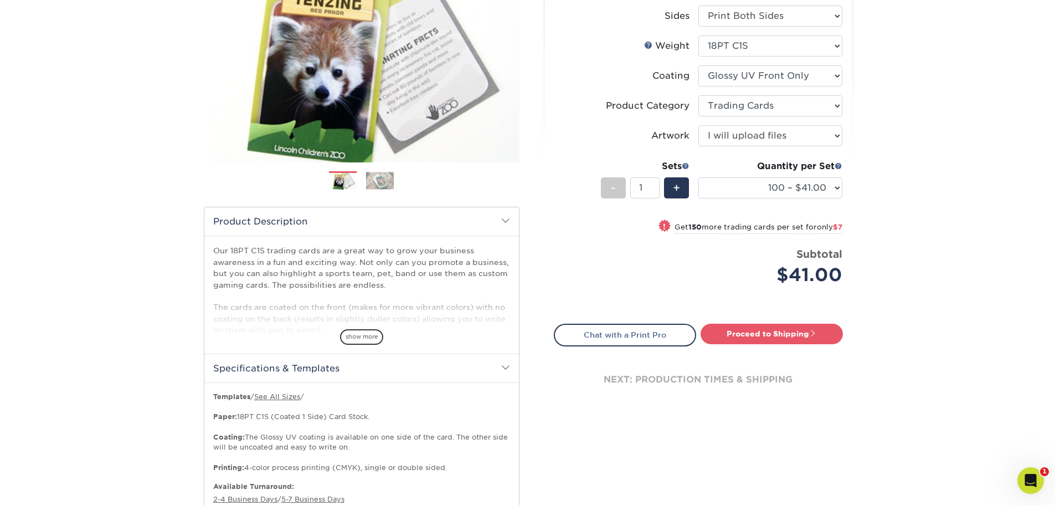
click at [455, 360] on h2 "Specifications & Templates" at bounding box center [361, 367] width 315 height 29
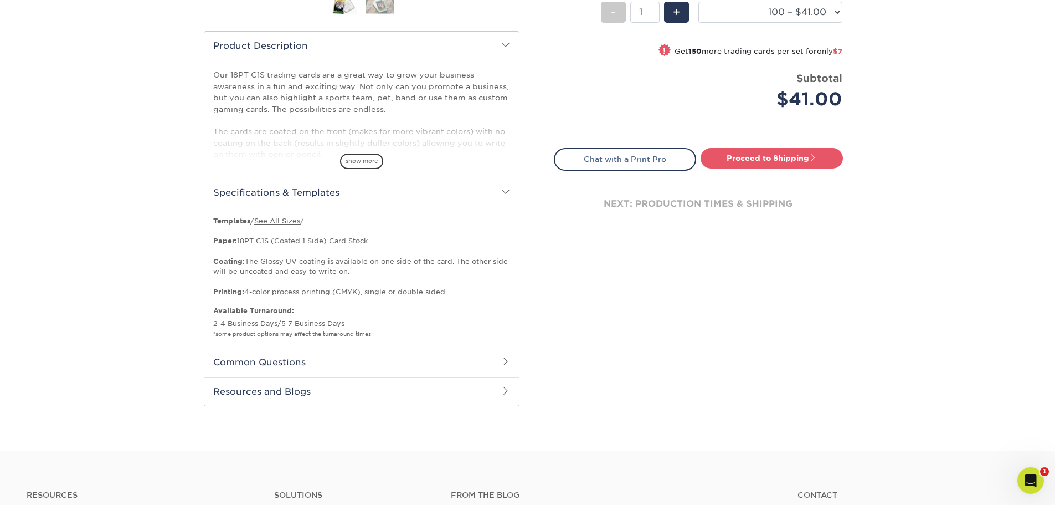
scroll to position [332, 0]
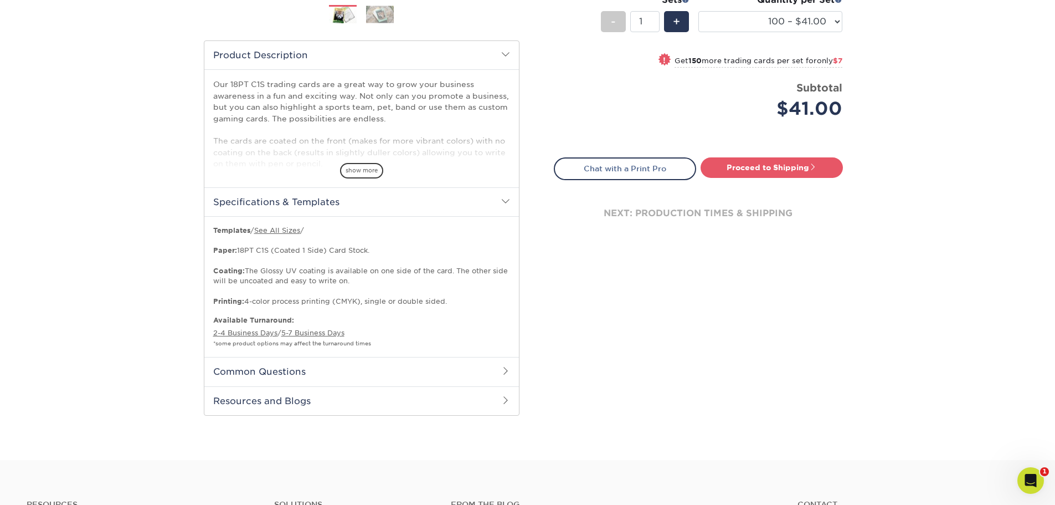
click at [643, 334] on div "Select your options: Sizes Help Sizes Please Select 2.5" x 3.5" Sides - 1" at bounding box center [694, 95] width 332 height 668
click at [483, 202] on h2 "Specifications & Templates" at bounding box center [361, 201] width 315 height 29
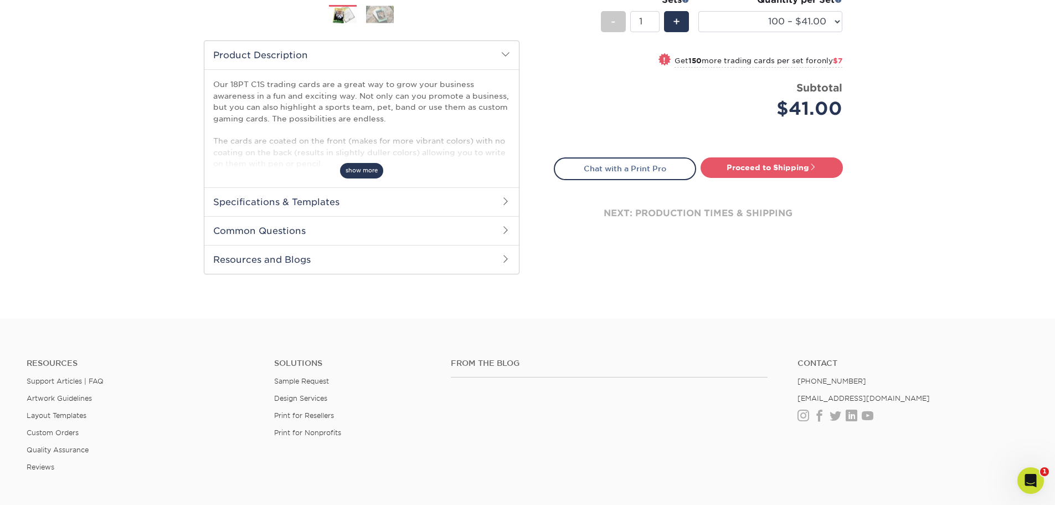
click at [365, 169] on span "show more" at bounding box center [361, 170] width 43 height 15
click at [387, 228] on h2 "Common Questions" at bounding box center [361, 230] width 315 height 29
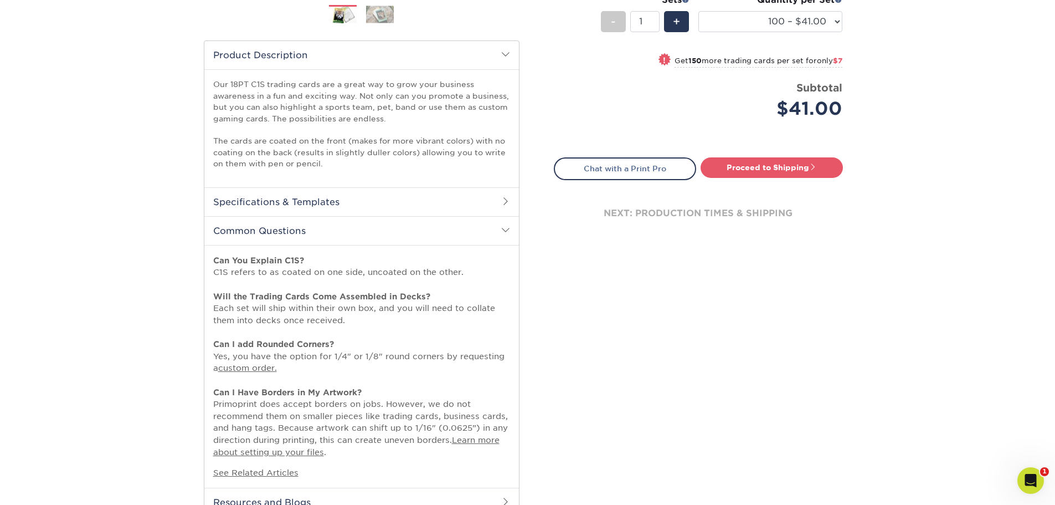
click at [387, 228] on h2 "Common Questions" at bounding box center [361, 230] width 315 height 29
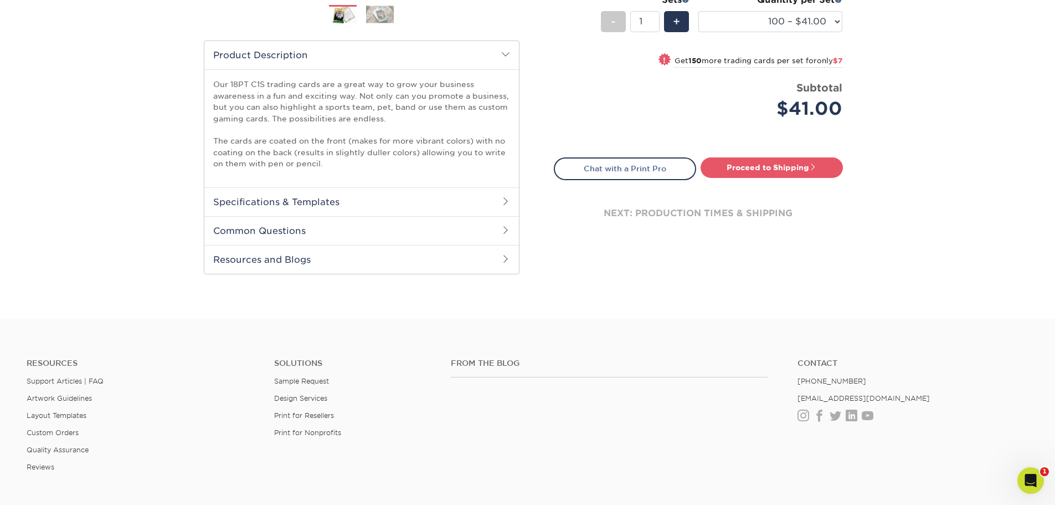
click at [399, 260] on h2 "Resources and Blogs" at bounding box center [361, 259] width 315 height 29
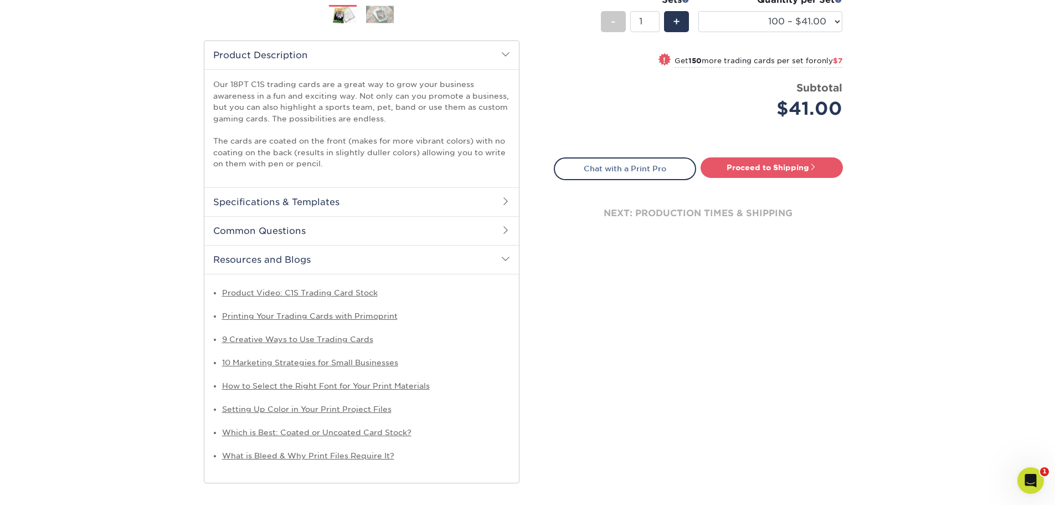
click at [399, 260] on h2 "Resources and Blogs" at bounding box center [361, 259] width 315 height 29
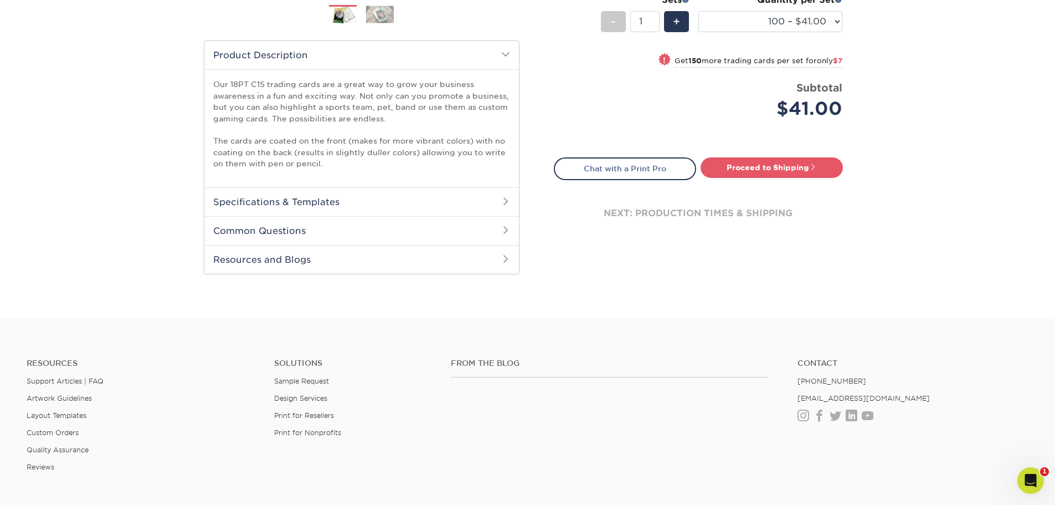
click at [718, 318] on div at bounding box center [527, 316] width 1055 height 4
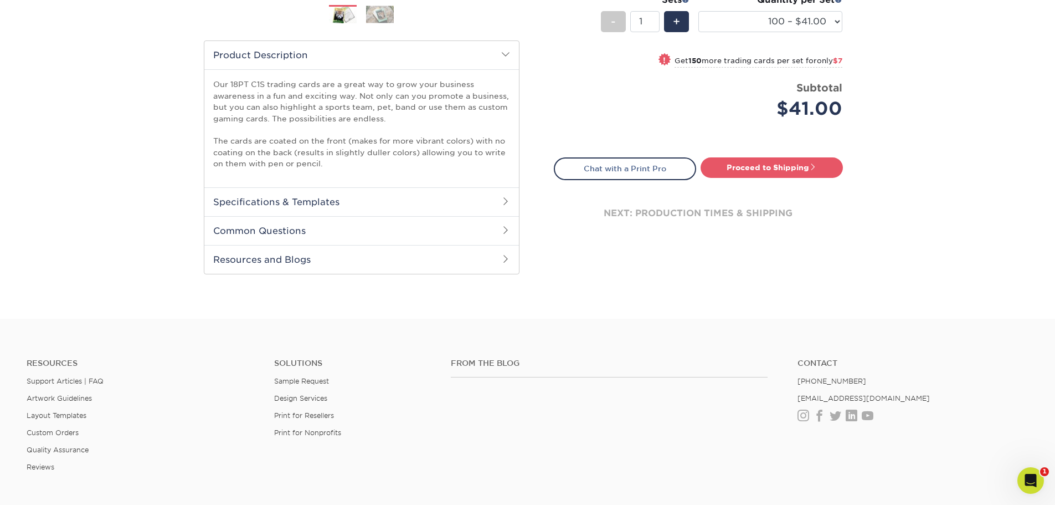
click at [669, 260] on div "Select your options: Sizes Help Sizes Please Select 2.5" x 3.5" Sides - 1" at bounding box center [694, 24] width 332 height 527
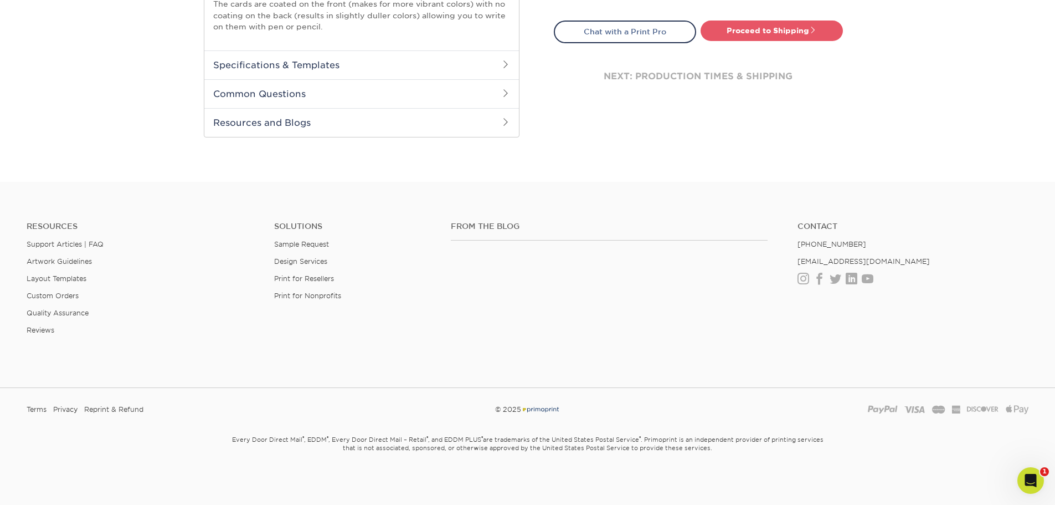
scroll to position [470, 0]
click at [639, 255] on div "From the Blog" at bounding box center [615, 255] width 347 height 71
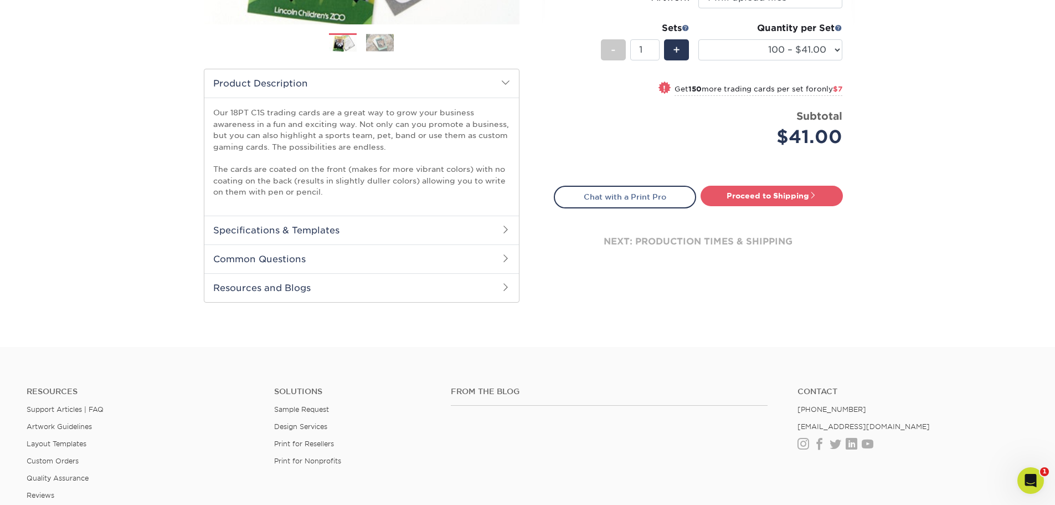
click at [780, 275] on div "Select your options: Sizes Help Sizes Please Select 2.5" x 3.5" Sides Please Se…" at bounding box center [698, 40] width 307 height 488
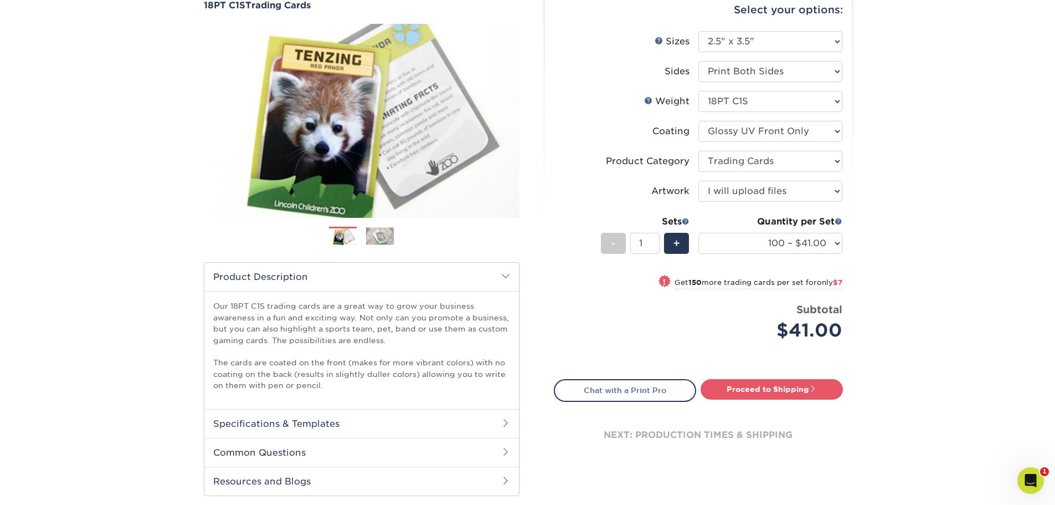
scroll to position [166, 0]
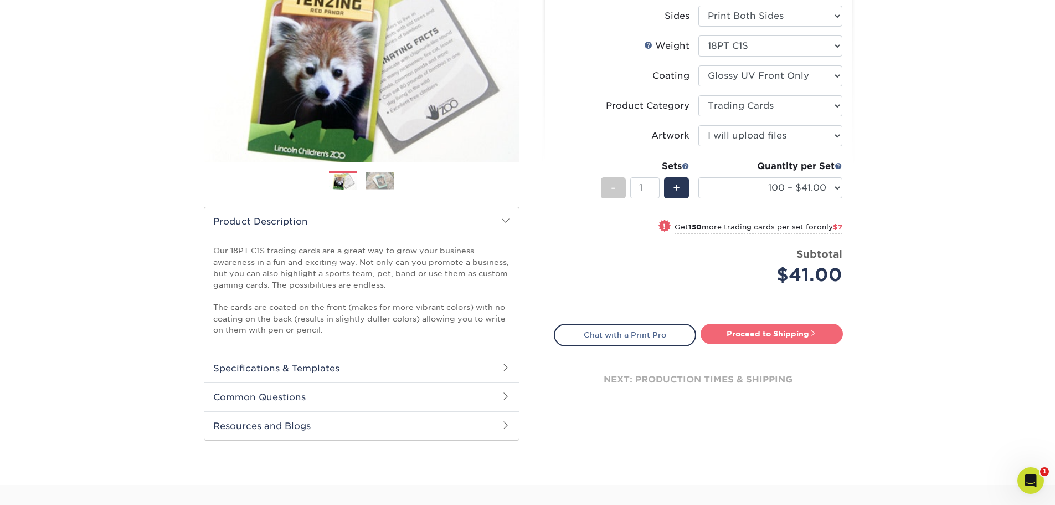
click at [760, 334] on link "Proceed to Shipping" at bounding box center [772, 333] width 142 height 20
type input "Set 1"
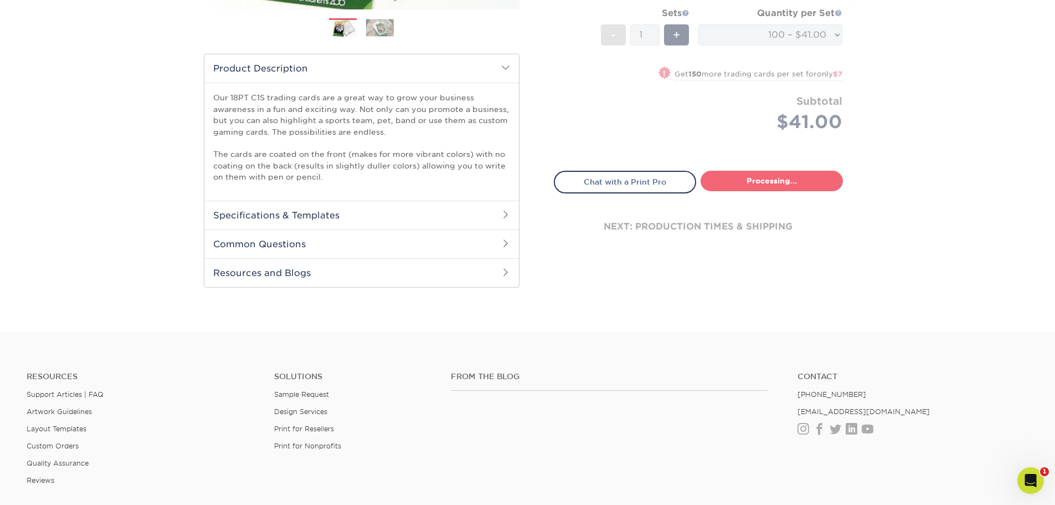
select select "112ffa23-9d02-4f11-8dd7-e63311db5207"
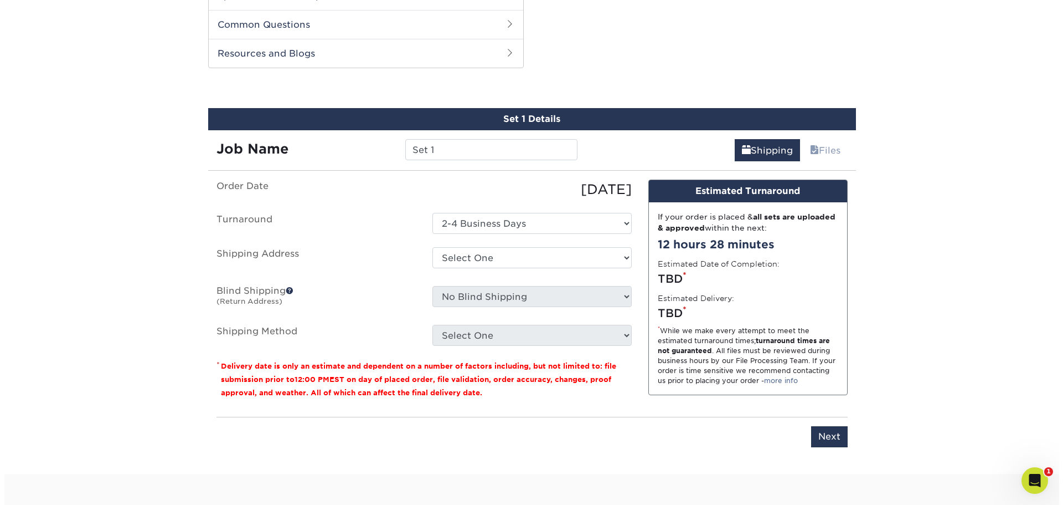
scroll to position [552, 0]
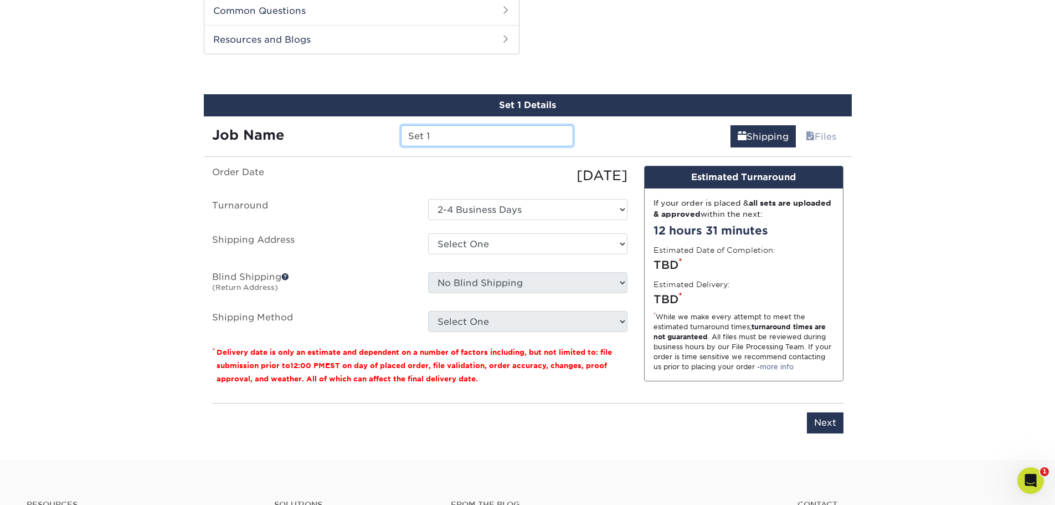
drag, startPoint x: 524, startPoint y: 140, endPoint x: 281, endPoint y: 138, distance: 243.1
click at [281, 138] on div "Job Name Set 1" at bounding box center [393, 135] width 378 height 21
type input "MTG Slime girl deck"
click at [464, 208] on select "Select One 2-4 Business Days" at bounding box center [527, 209] width 199 height 21
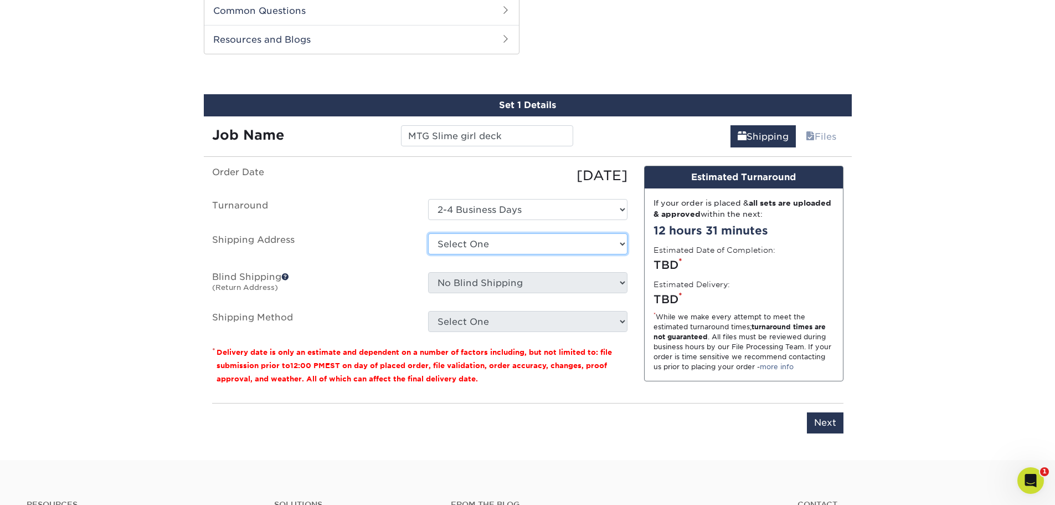
click at [469, 243] on select "Select One + Add New Address - Login" at bounding box center [527, 243] width 199 height 21
select select "newaddress"
click at [428, 233] on select "Select One + Add New Address - Login" at bounding box center [527, 243] width 199 height 21
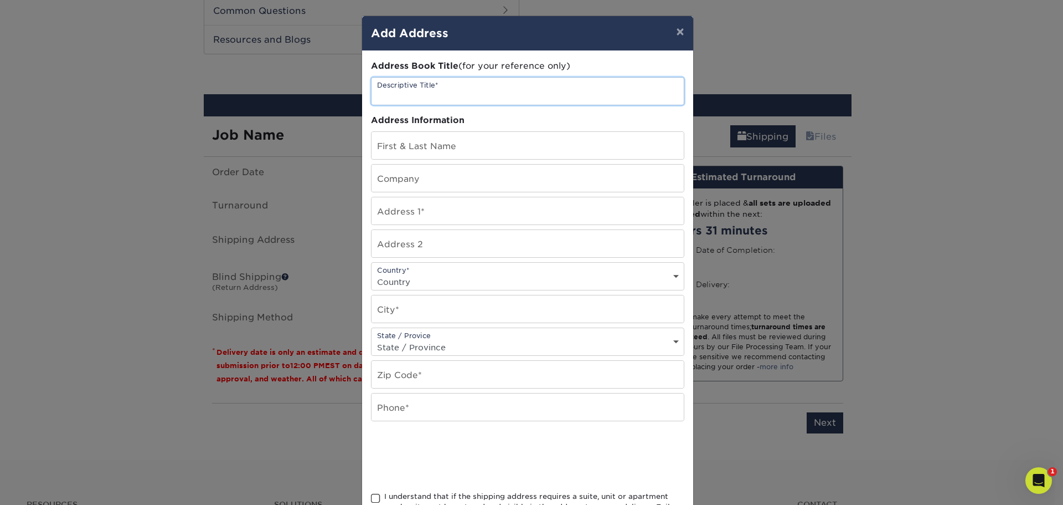
click at [482, 97] on input "text" at bounding box center [528, 91] width 312 height 27
type input "PO Box"
click at [509, 139] on input "text" at bounding box center [528, 145] width 312 height 27
type input "Ian Dickinson"
type input "P.O. Box 87069"
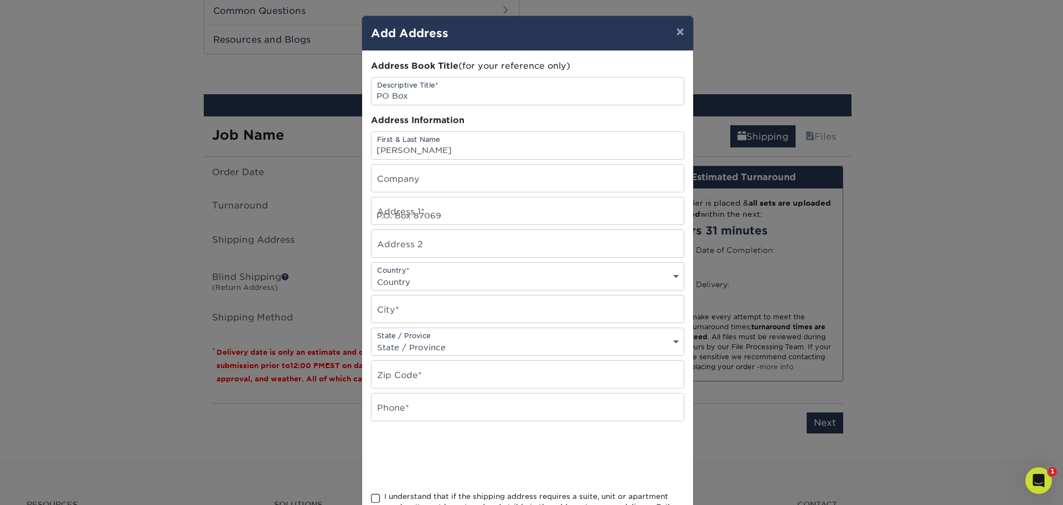
select select "US"
type input "Vancouver"
select select "WA"
type input "98687"
type input "3609314254"
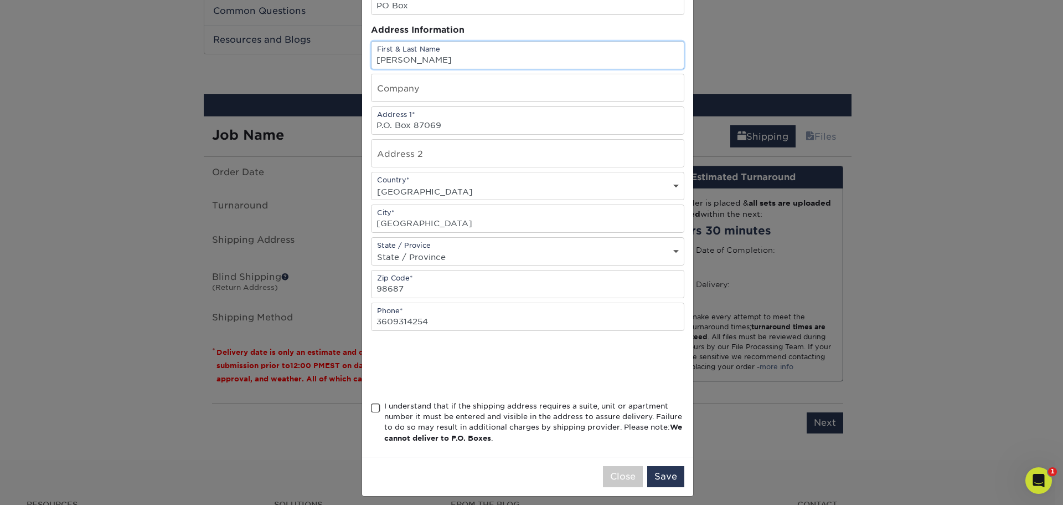
scroll to position [97, 0]
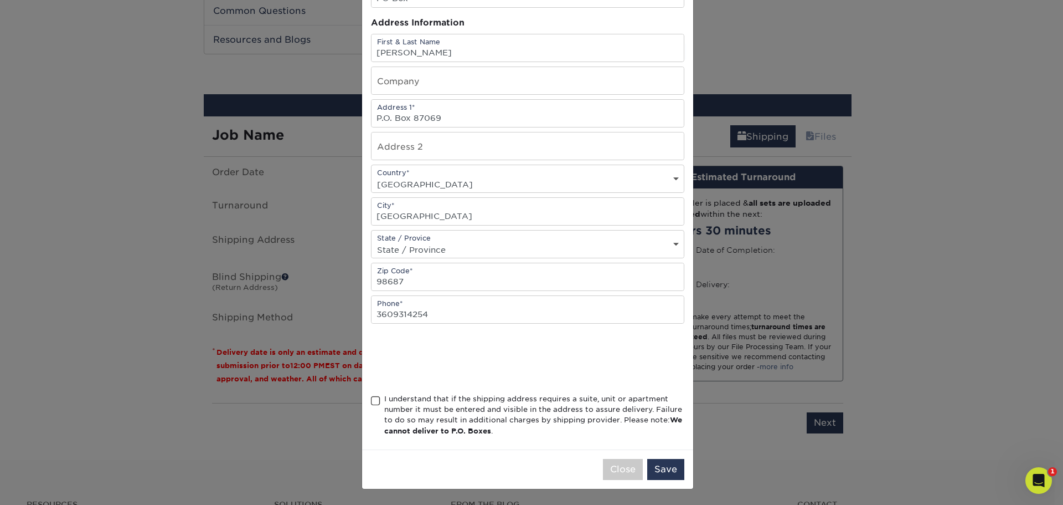
click at [371, 400] on span at bounding box center [375, 400] width 9 height 11
click at [0, 0] on input "I understand that if the shipping address requires a suite, unit or apartment n…" at bounding box center [0, 0] width 0 height 0
click at [666, 471] on button "Save" at bounding box center [665, 469] width 37 height 21
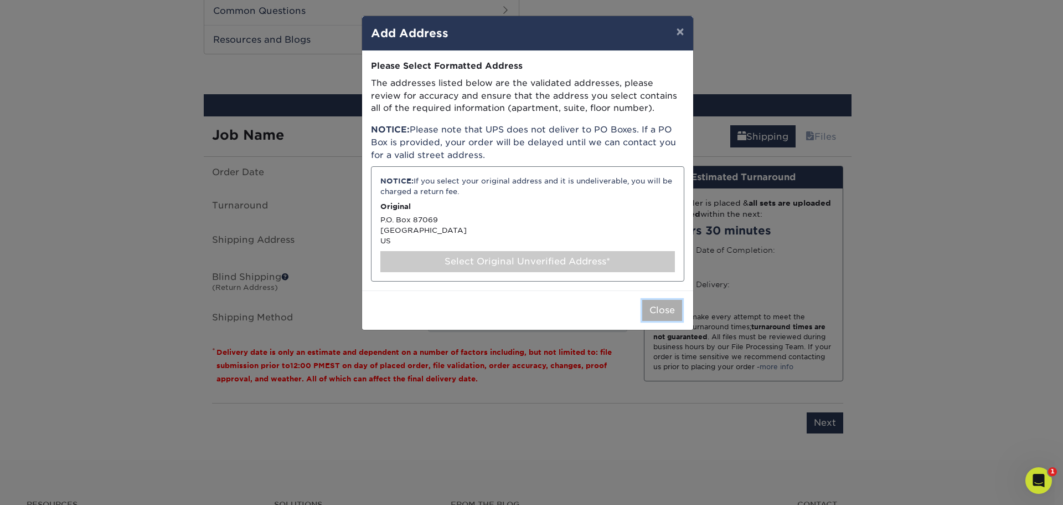
click at [656, 317] on button "Close" at bounding box center [662, 310] width 40 height 21
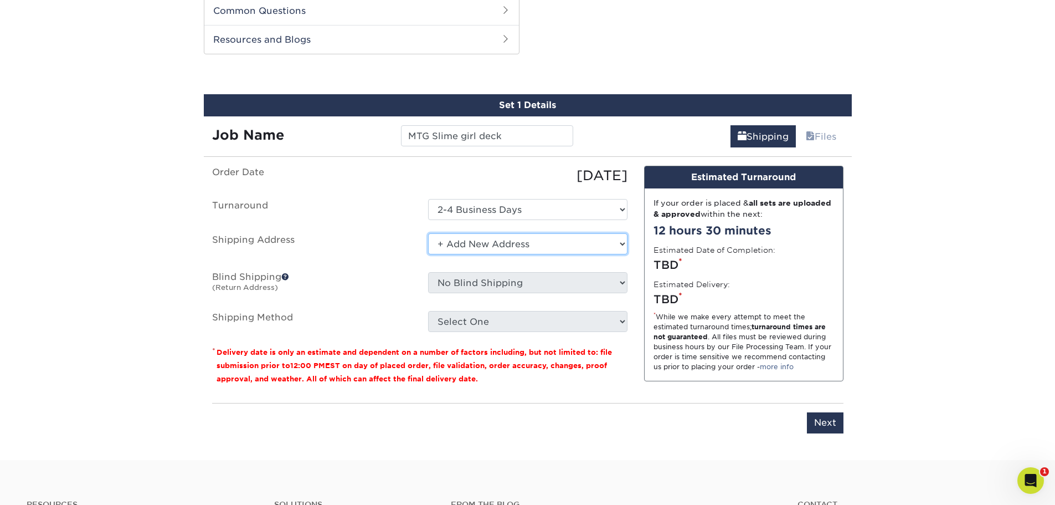
click at [543, 241] on select "Select One + Add New Address - Login" at bounding box center [527, 243] width 199 height 21
click at [428, 233] on select "Select One + Add New Address - Login" at bounding box center [527, 243] width 199 height 21
click at [531, 243] on select "Select One + Add New Address - Login" at bounding box center [527, 243] width 199 height 21
click at [428, 233] on select "Select One + Add New Address - Login" at bounding box center [527, 243] width 199 height 21
click at [499, 244] on select "Select One + Add New Address - Login" at bounding box center [527, 243] width 199 height 21
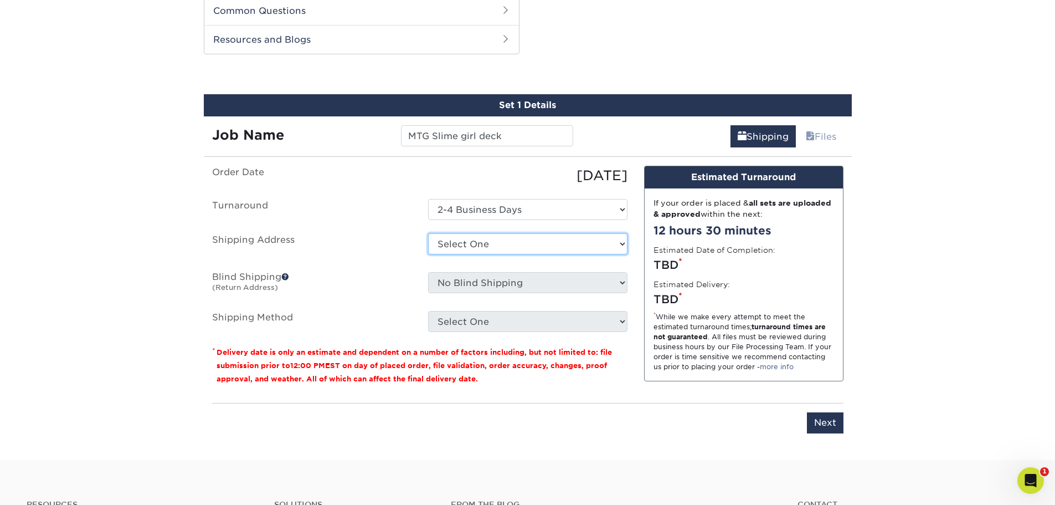
select select "newaddress"
click at [428, 233] on select "Select One + Add New Address - Login" at bounding box center [527, 243] width 199 height 21
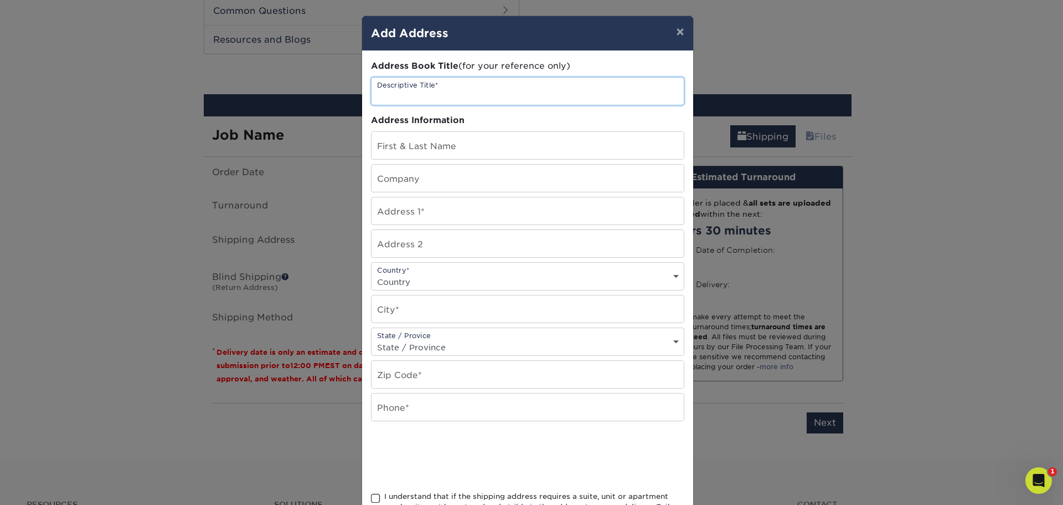
click at [450, 92] on input "text" at bounding box center [528, 91] width 312 height 27
type input "Main Delivery"
click at [478, 138] on input "text" at bounding box center [528, 145] width 312 height 27
type input "Ian James Button Dickinson"
type input "14319 Southeast 21st Street"
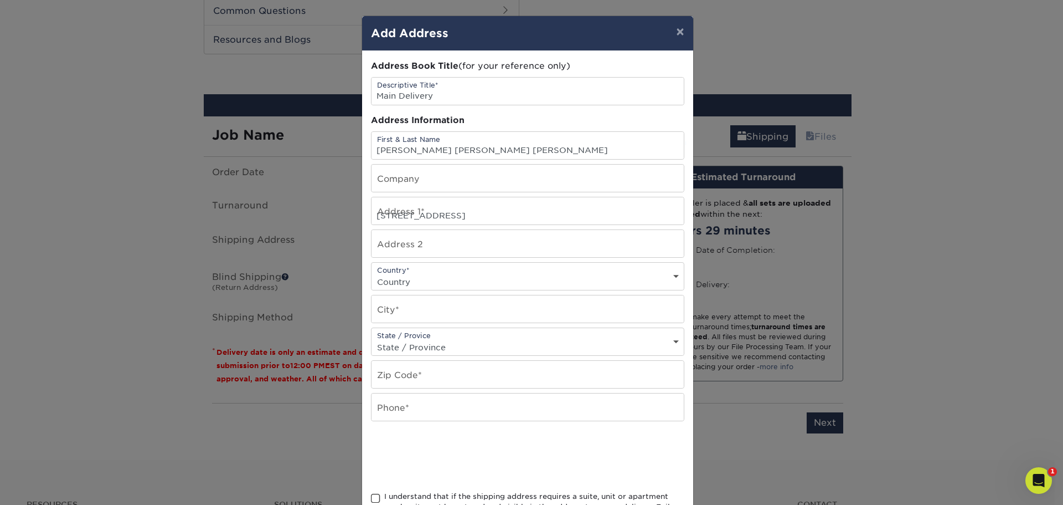
select select "US"
type input "Vancouver"
select select "WA"
type input "98683"
type input "3609314254"
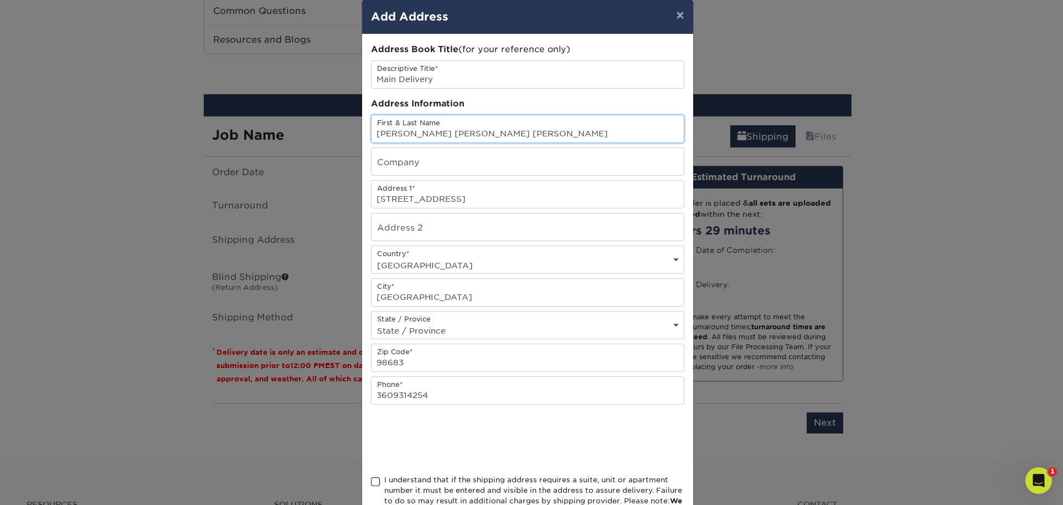
scroll to position [55, 0]
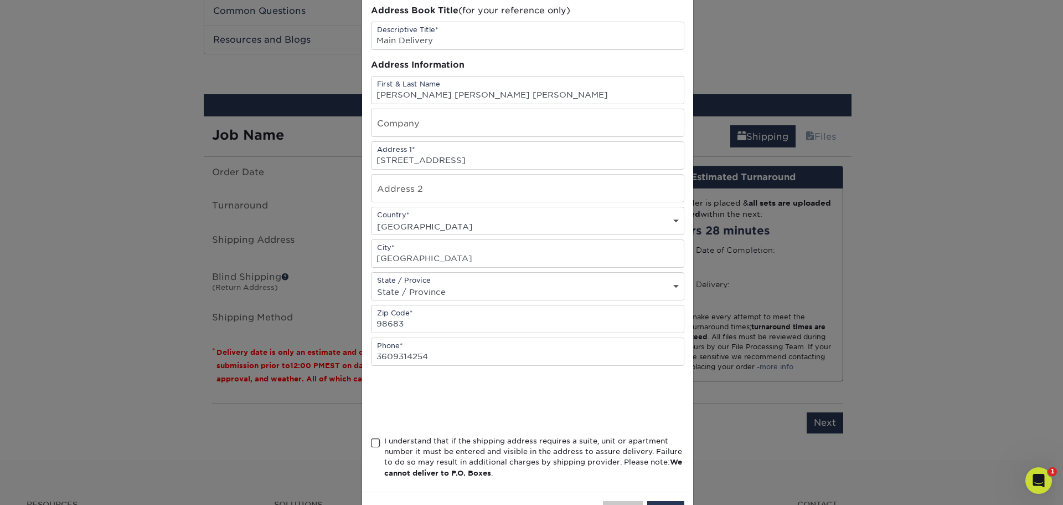
click at [371, 442] on span at bounding box center [375, 442] width 9 height 11
click at [0, 0] on input "I understand that if the shipping address requires a suite, unit or apartment n…" at bounding box center [0, 0] width 0 height 0
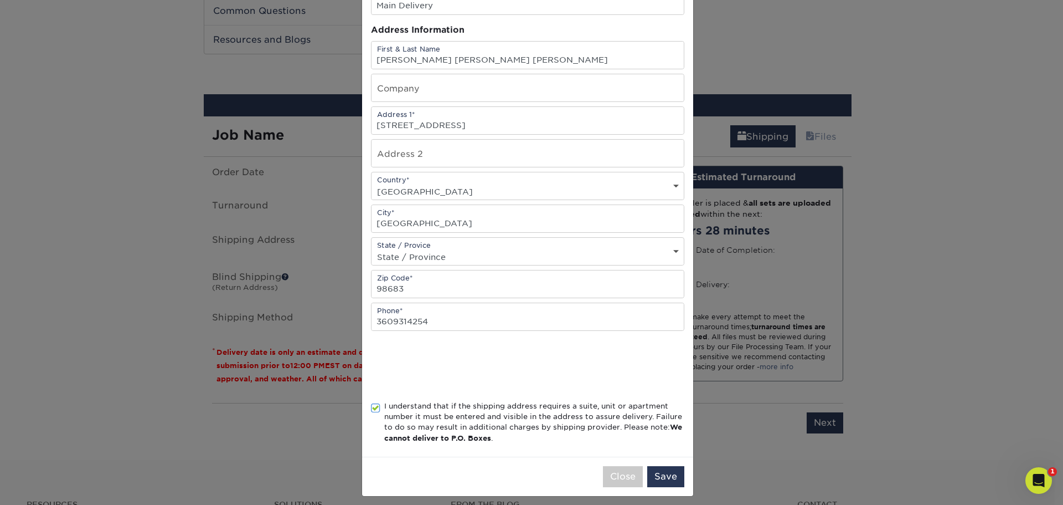
scroll to position [97, 0]
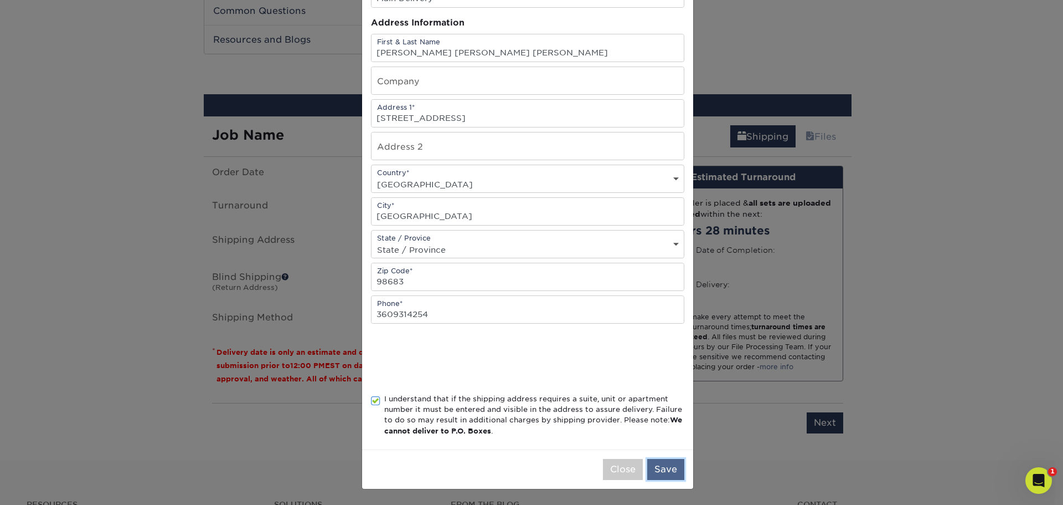
click at [660, 465] on button "Save" at bounding box center [665, 469] width 37 height 21
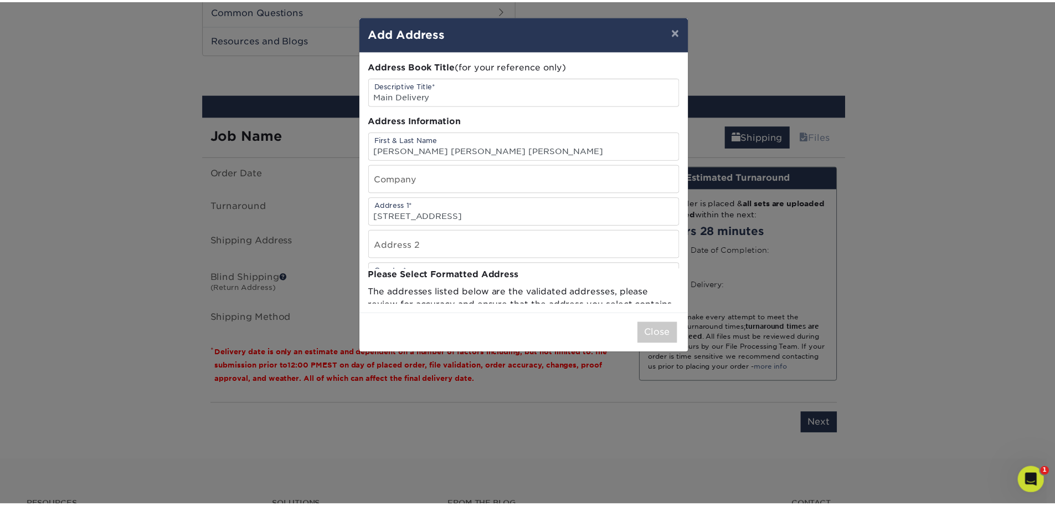
scroll to position [0, 0]
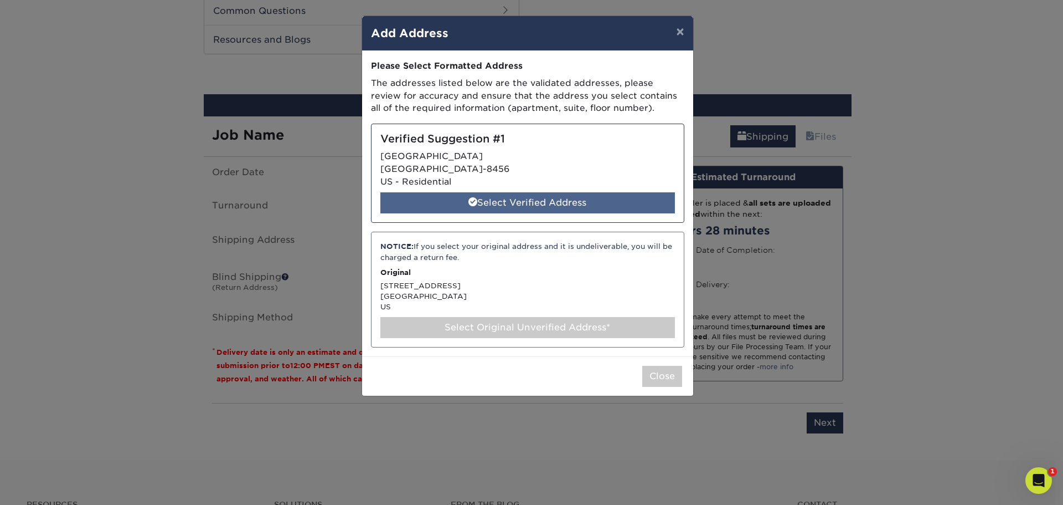
click at [575, 205] on div "Select Verified Address" at bounding box center [527, 202] width 295 height 21
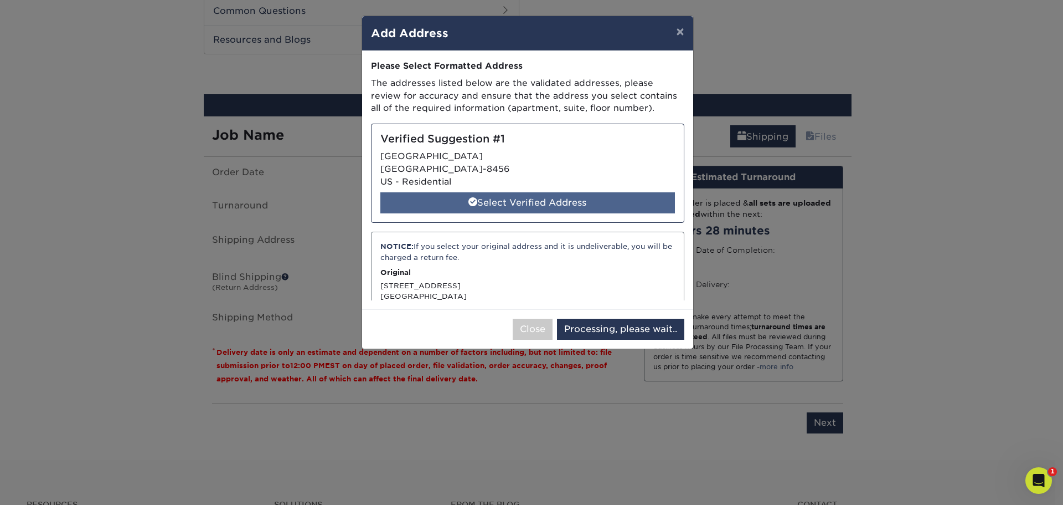
select select "285610"
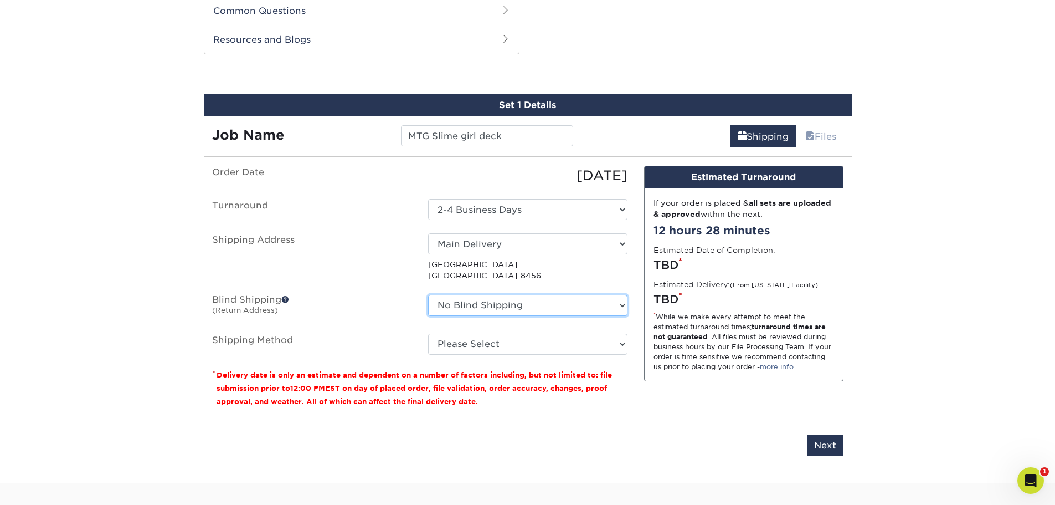
click at [530, 305] on select "No Blind Shipping + Add New Address" at bounding box center [527, 305] width 199 height 21
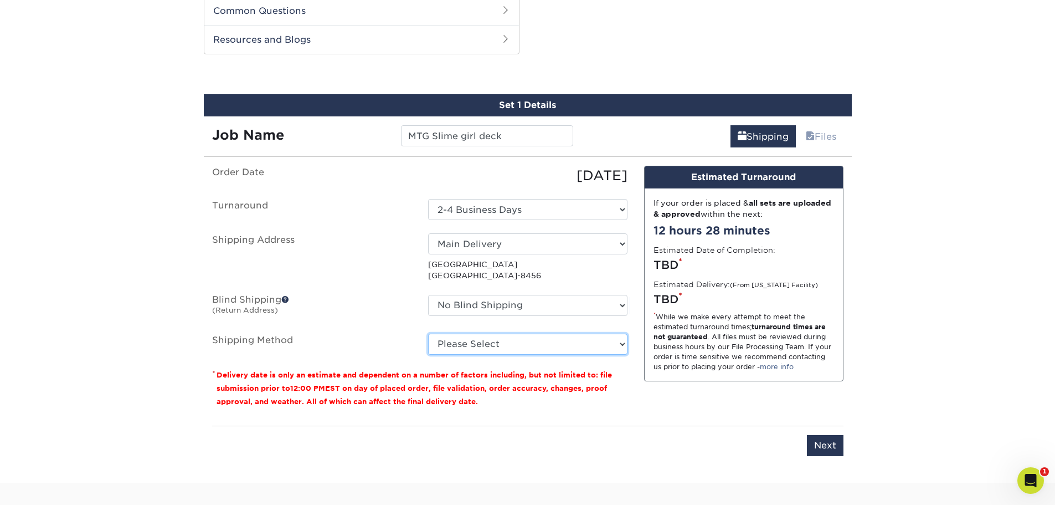
click at [537, 341] on select "Please Select Ground Shipping (+$25.00) 3 Day Shipping Service (+$31.11) 2 Day …" at bounding box center [527, 343] width 199 height 21
select select "03"
click at [428, 333] on select "Please Select Ground Shipping (+$25.00) 3 Day Shipping Service (+$31.11) 2 Day …" at bounding box center [527, 343] width 199 height 21
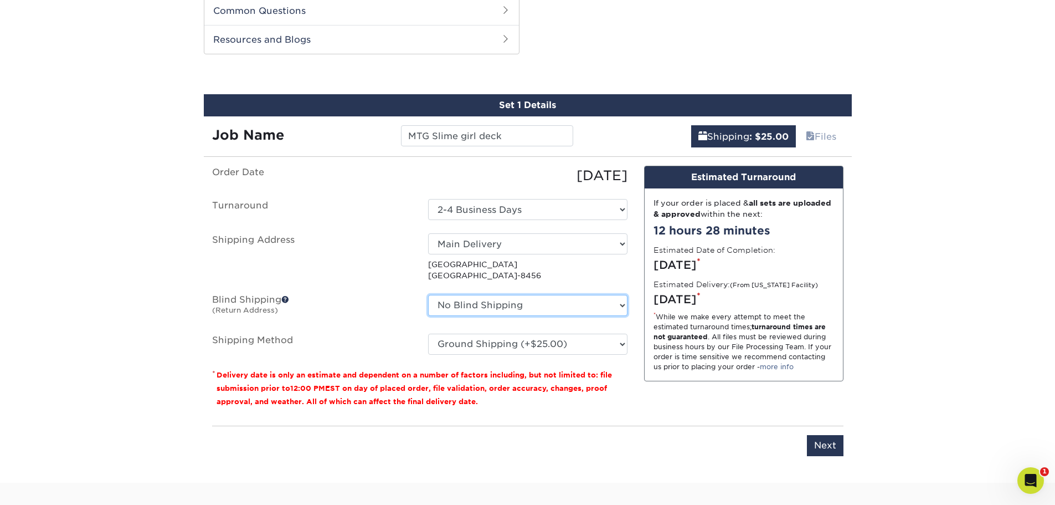
click at [485, 303] on select "No Blind Shipping + Add New Address" at bounding box center [527, 305] width 199 height 21
click at [394, 298] on label "Blind Shipping (Return Address)" at bounding box center [312, 307] width 216 height 25
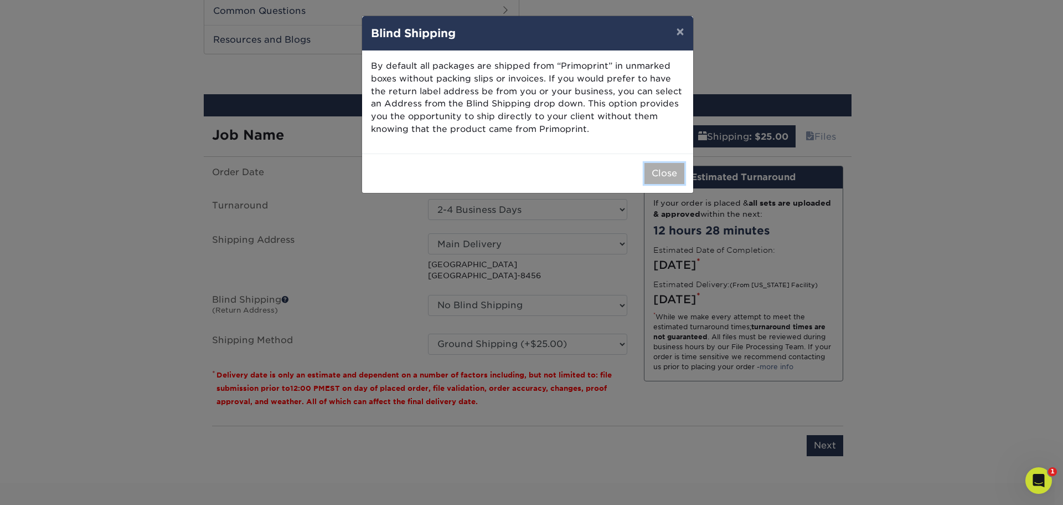
click at [668, 177] on button "Close" at bounding box center [665, 173] width 40 height 21
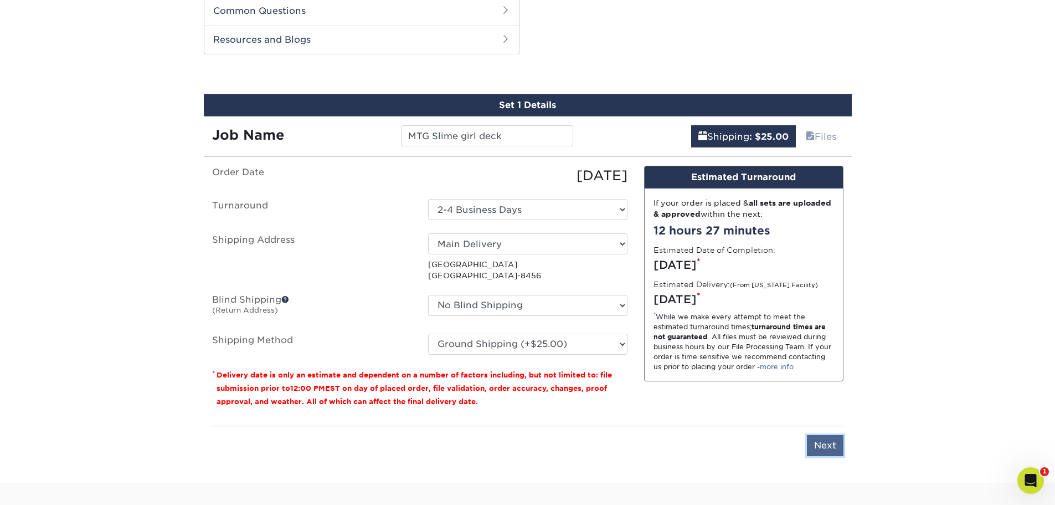
click at [828, 449] on input "Next" at bounding box center [825, 445] width 37 height 21
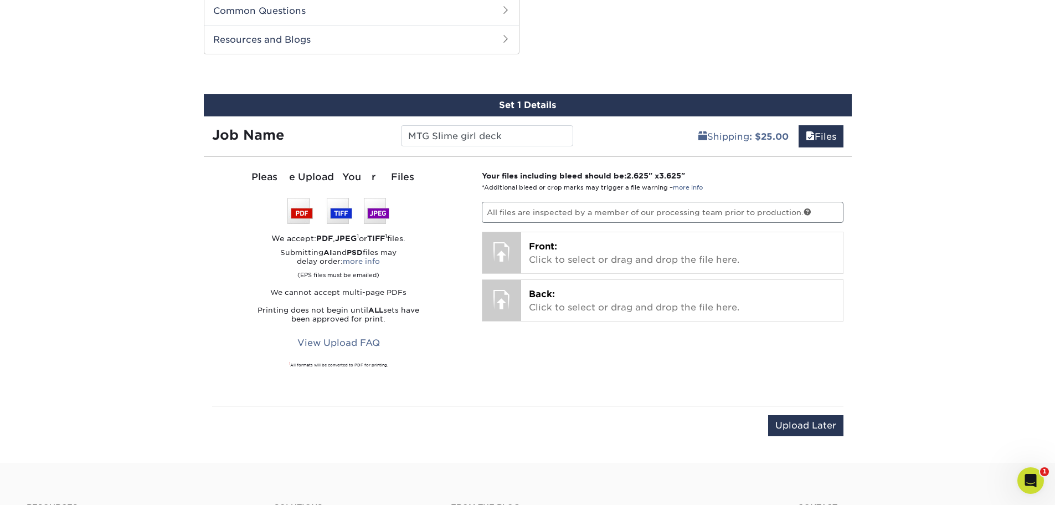
click at [647, 370] on div "Your files including bleed should be: 2.625 " x 3.625 " *Additional bleed or cr…" at bounding box center [662, 281] width 378 height 222
click at [647, 369] on div "Your files including bleed should be: 2.625 " x 3.625 " *Additional bleed or cr…" at bounding box center [662, 281] width 378 height 222
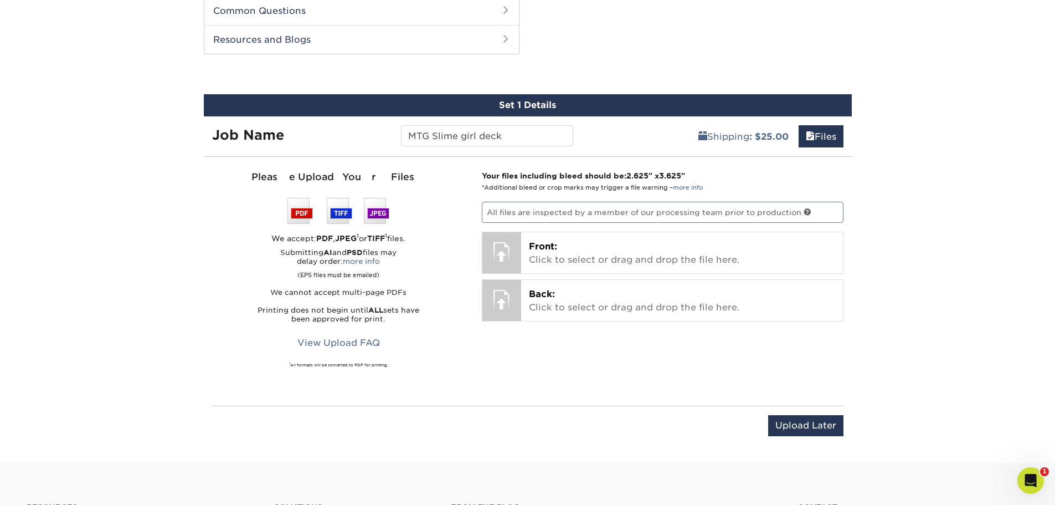
click at [647, 369] on div "Your files including bleed should be: 2.625 " x 3.625 " *Additional bleed or cr…" at bounding box center [662, 281] width 378 height 222
